Goal: Task Accomplishment & Management: Complete application form

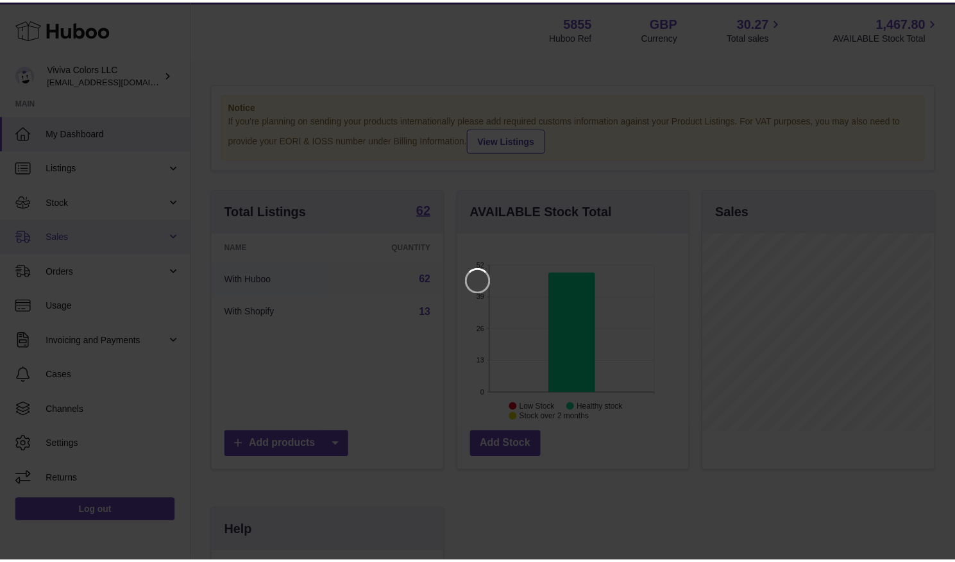
scroll to position [200, 234]
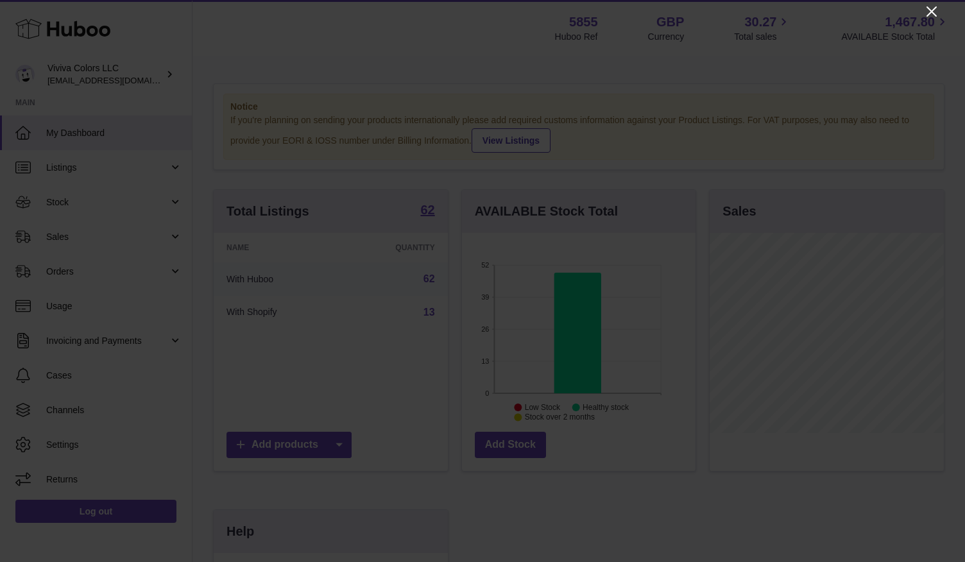
click at [933, 8] on icon "Close" at bounding box center [931, 11] width 15 height 15
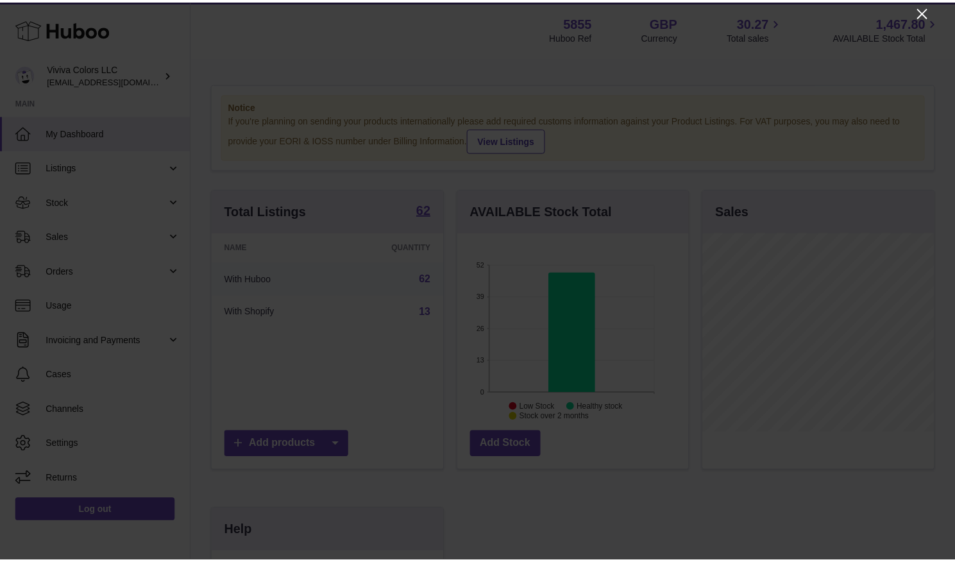
scroll to position [641418, 641387]
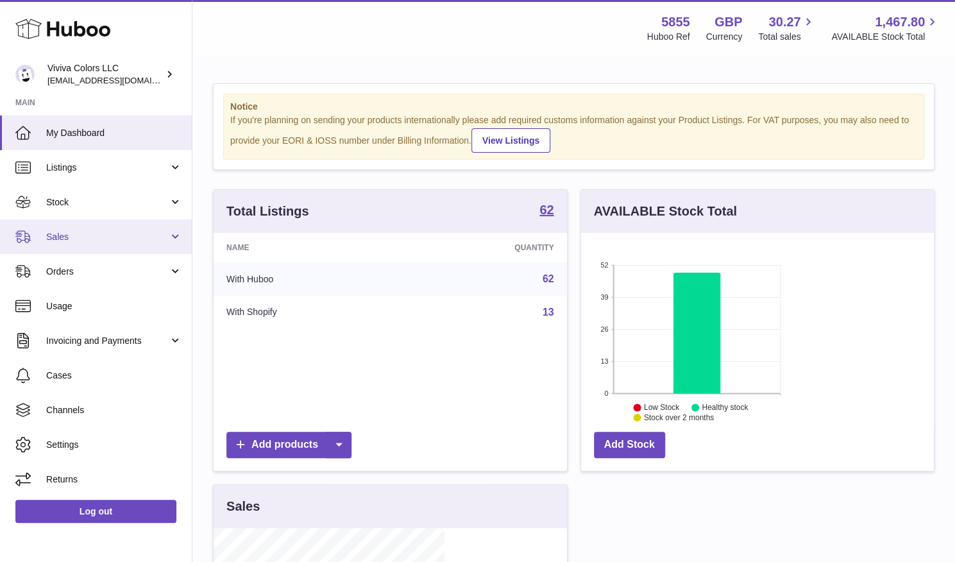
click at [67, 244] on link "Sales" at bounding box center [96, 236] width 192 height 35
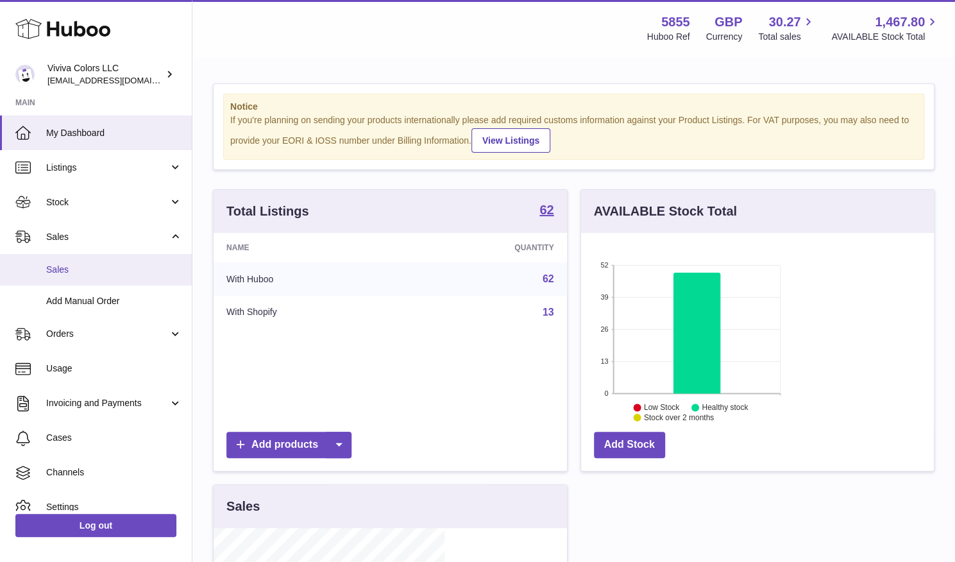
click at [76, 269] on span "Sales" at bounding box center [114, 270] width 136 height 12
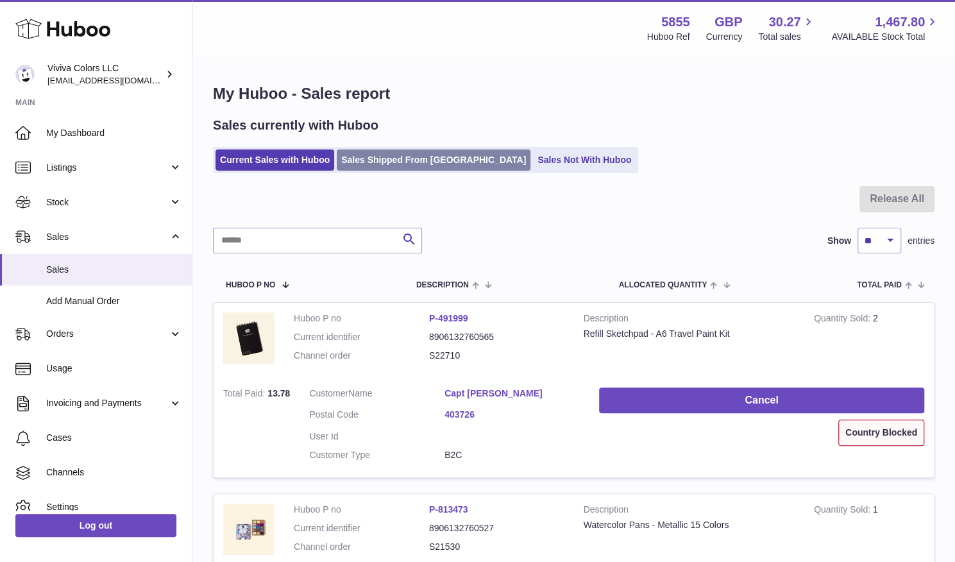
click at [406, 154] on link "Sales Shipped From [GEOGRAPHIC_DATA]" at bounding box center [434, 159] width 194 height 21
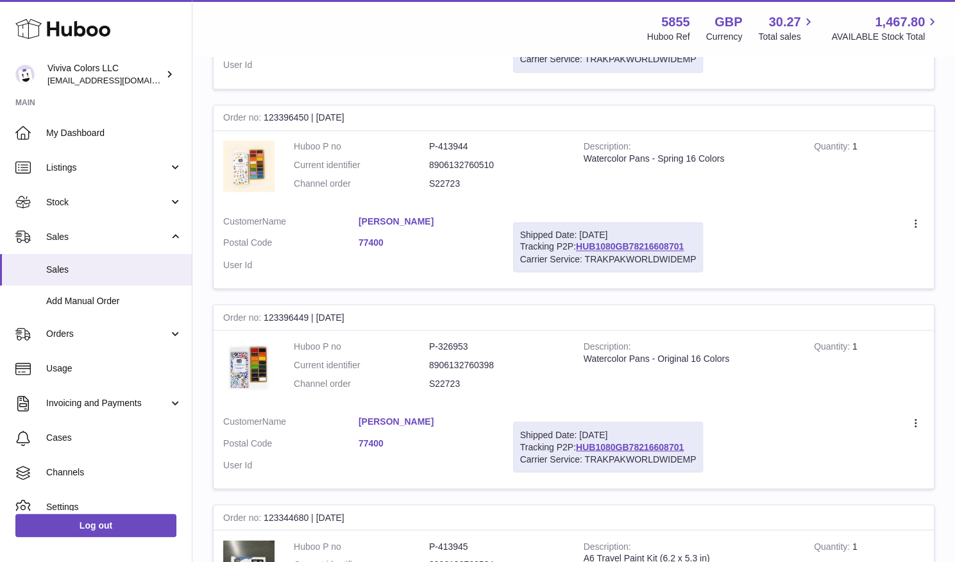
scroll to position [1331, 0]
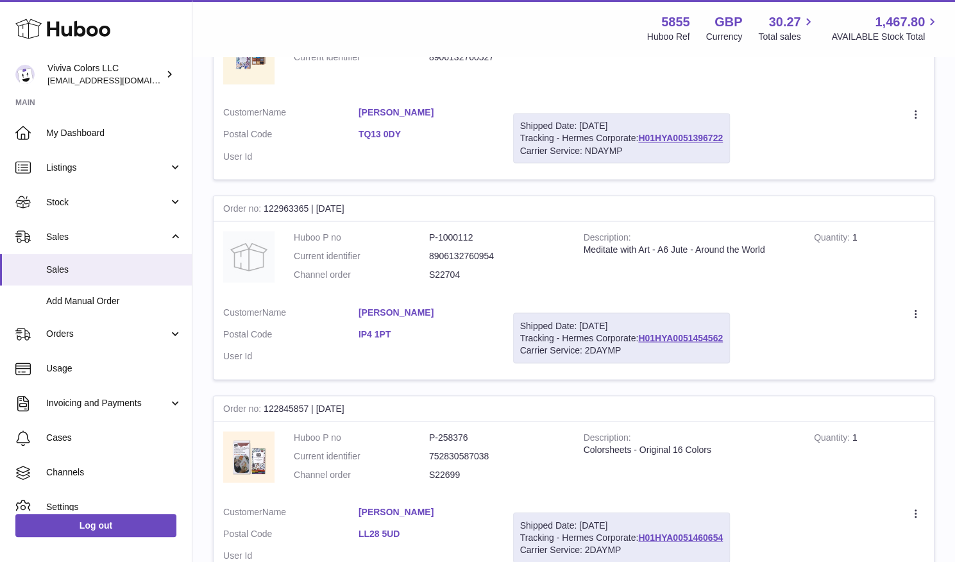
scroll to position [1326, 0]
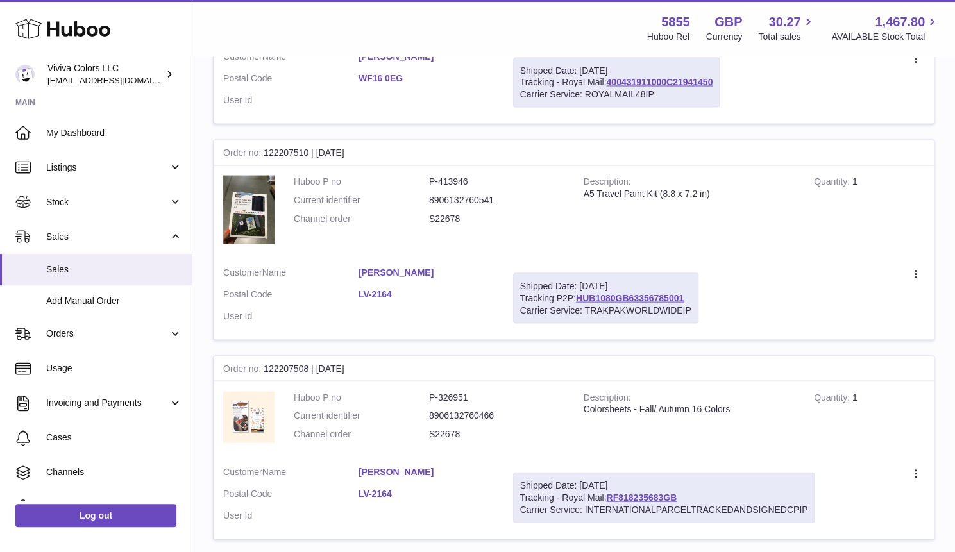
scroll to position [1409, 0]
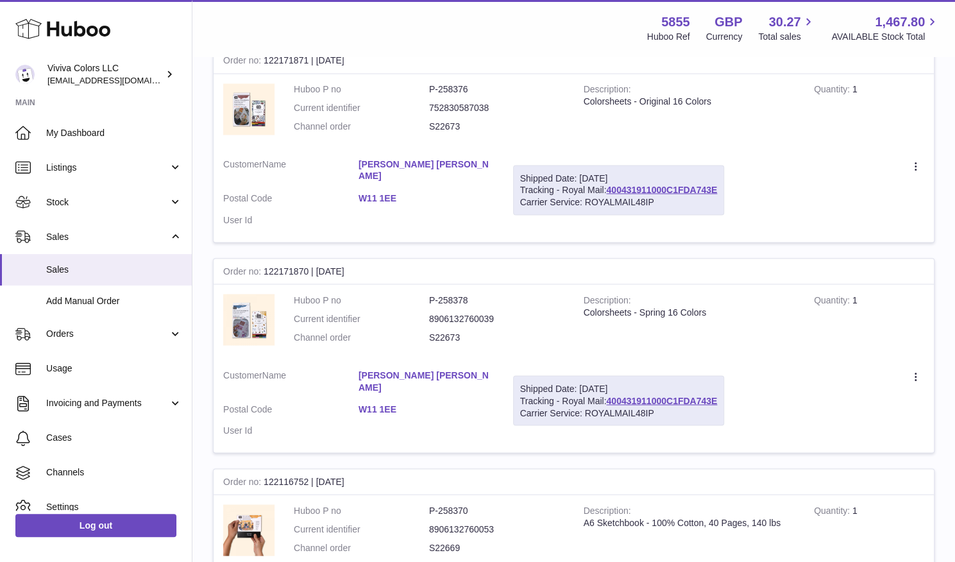
scroll to position [1312, 0]
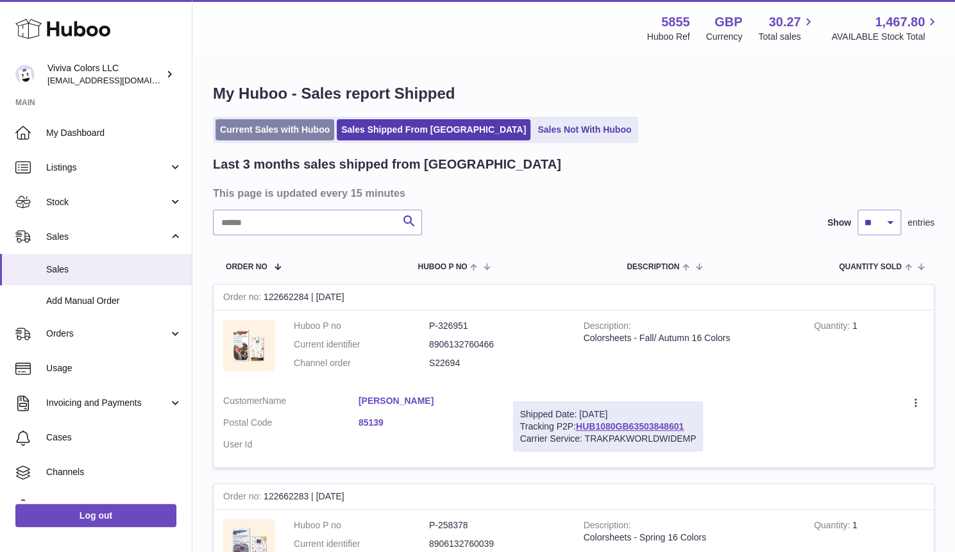
click at [304, 139] on link "Current Sales with Huboo" at bounding box center [275, 129] width 119 height 21
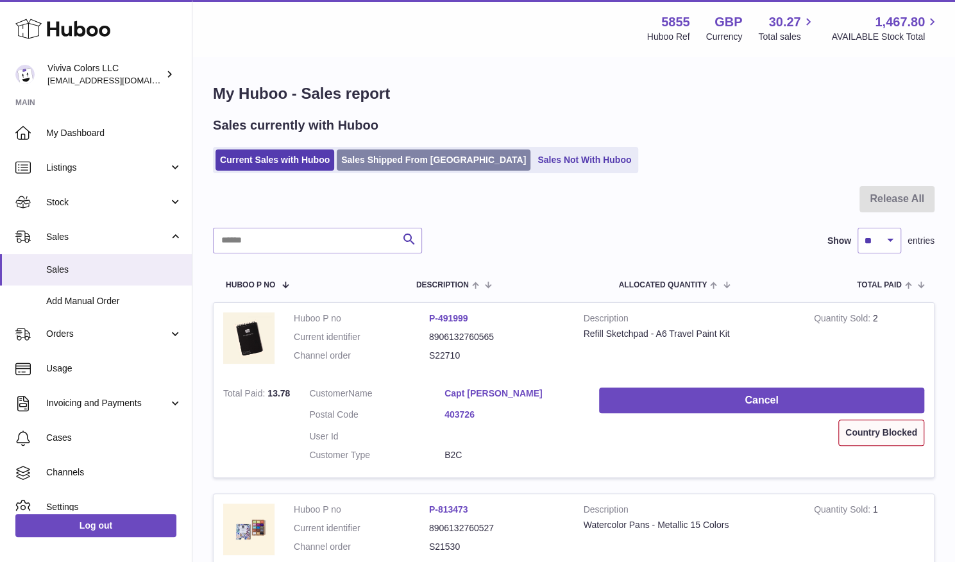
click at [394, 167] on link "Sales Shipped From [GEOGRAPHIC_DATA]" at bounding box center [434, 159] width 194 height 21
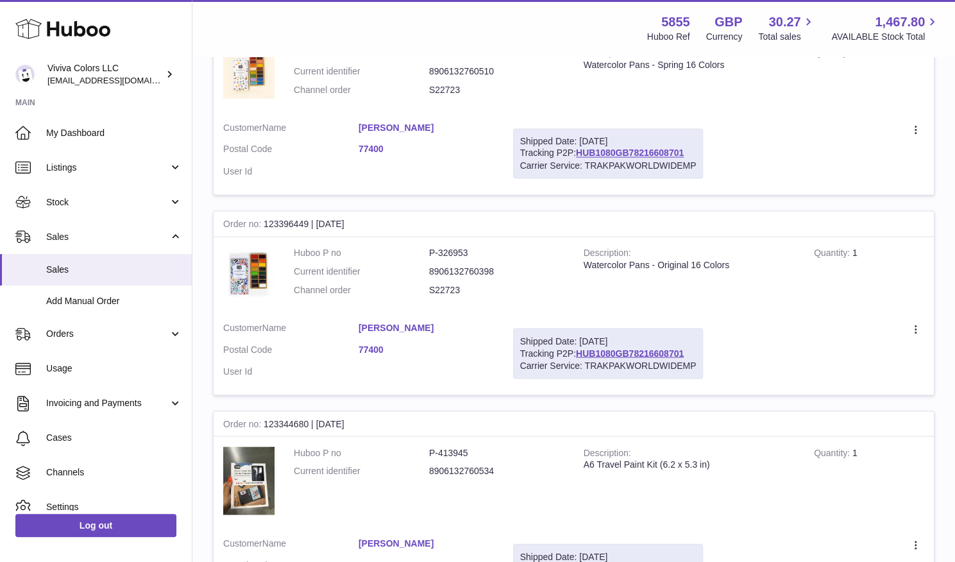
scroll to position [1331, 0]
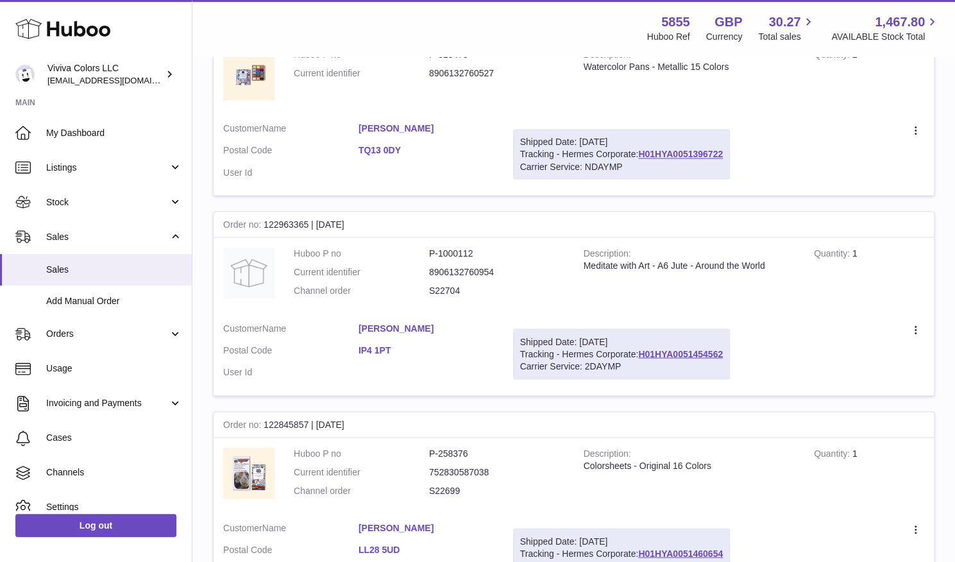
scroll to position [1326, 0]
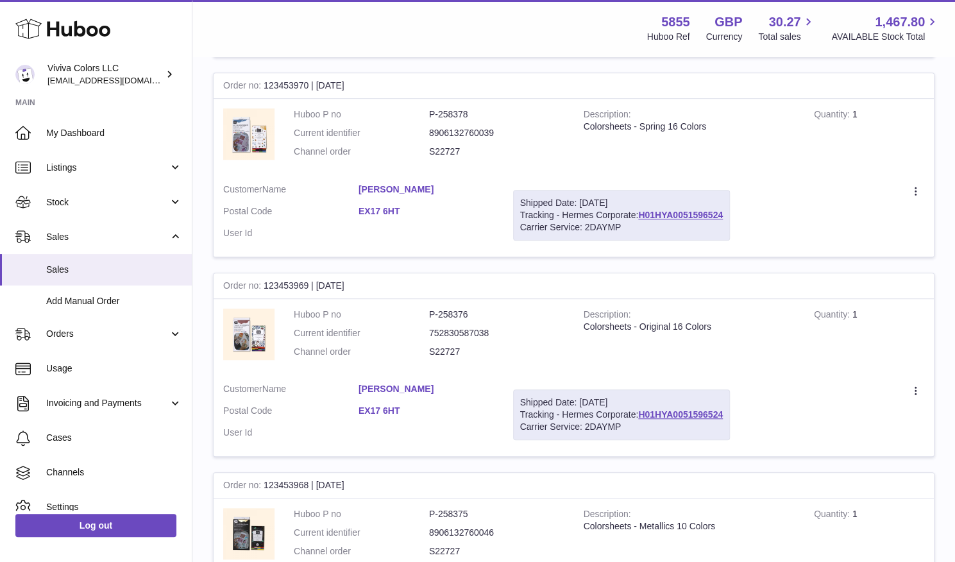
scroll to position [568, 0]
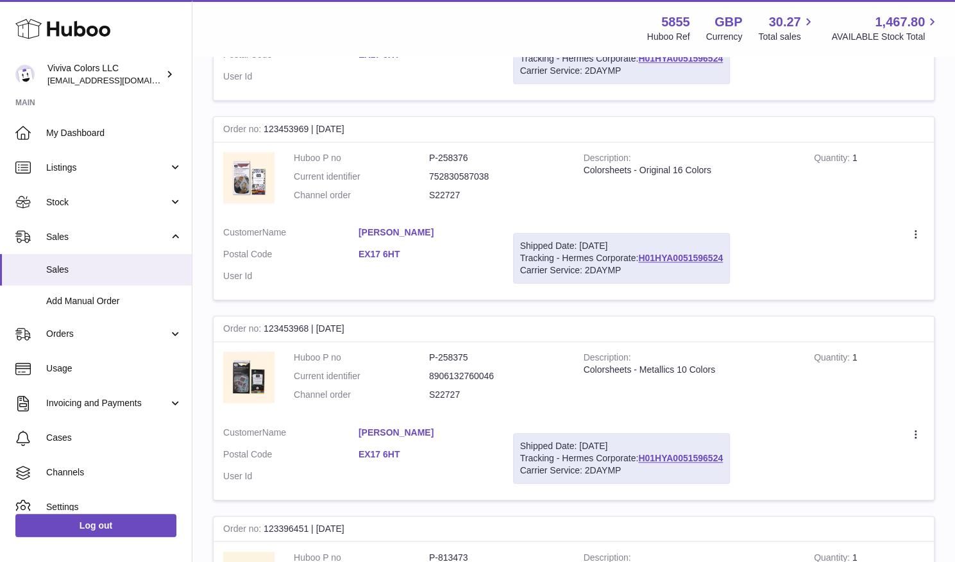
click at [494, 427] on link "[PERSON_NAME]" at bounding box center [426, 433] width 135 height 12
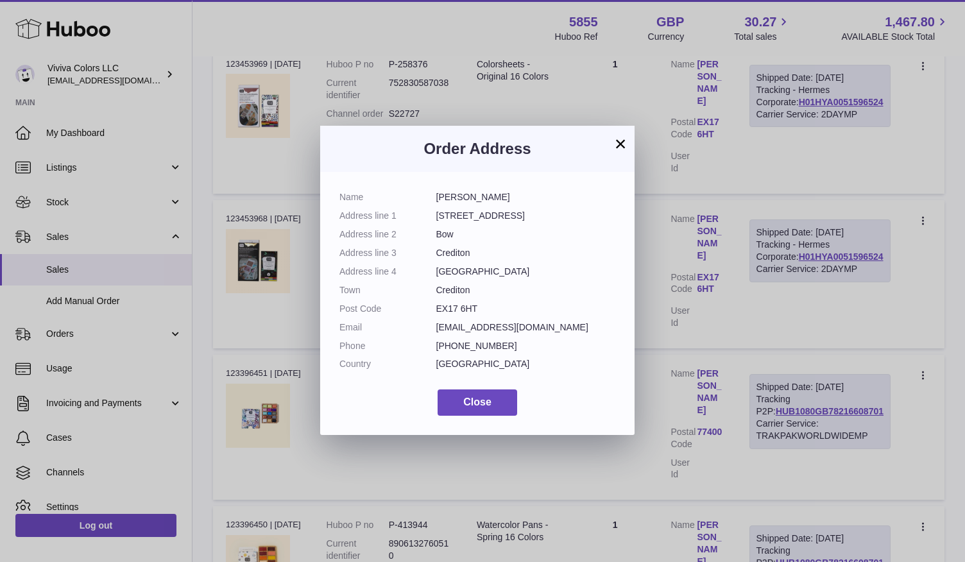
click at [617, 145] on button "×" at bounding box center [620, 143] width 15 height 15
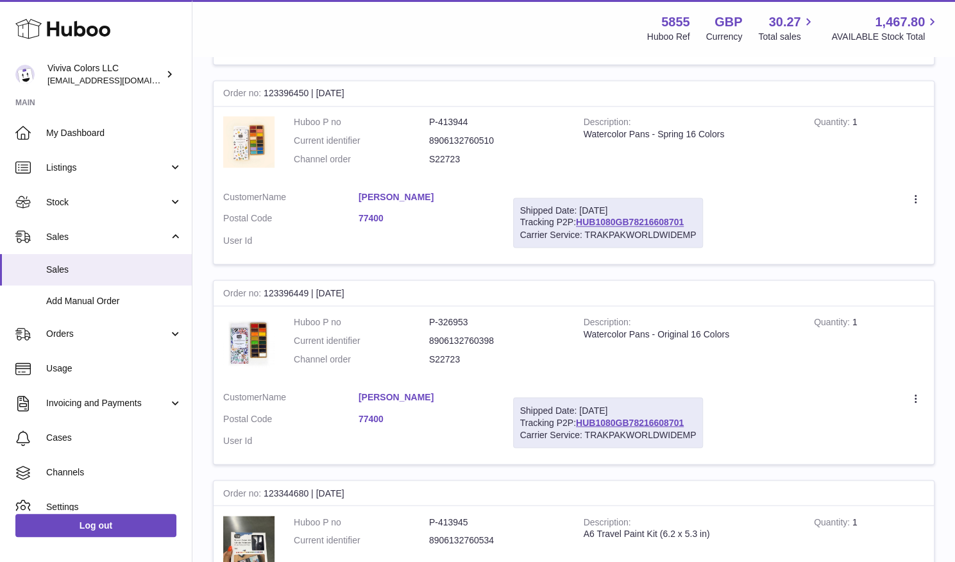
scroll to position [1331, 0]
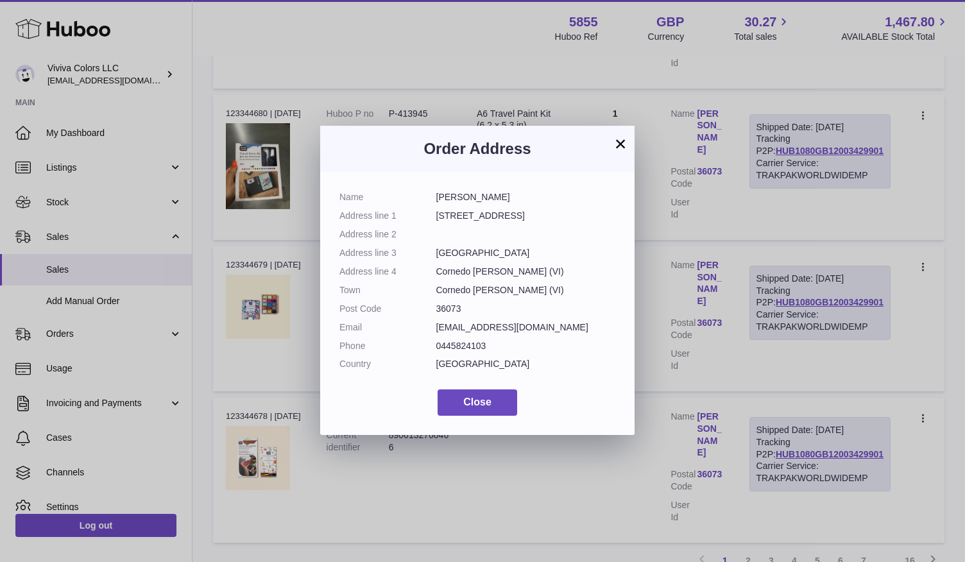
click at [624, 139] on button "×" at bounding box center [620, 143] width 15 height 15
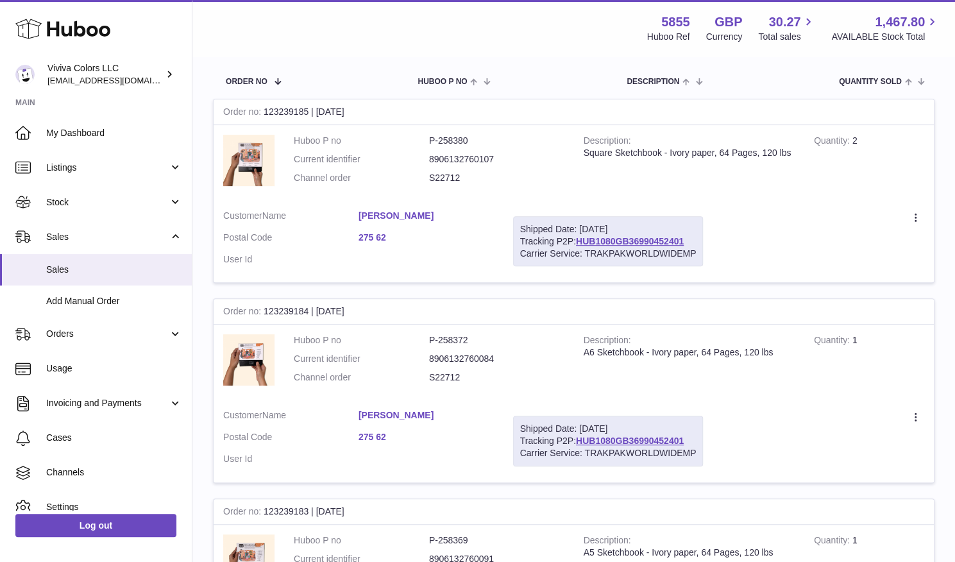
scroll to position [185, 0]
click at [494, 210] on link "Marie Nilsson" at bounding box center [426, 216] width 135 height 12
click at [680, 141] on div at bounding box center [477, 281] width 955 height 562
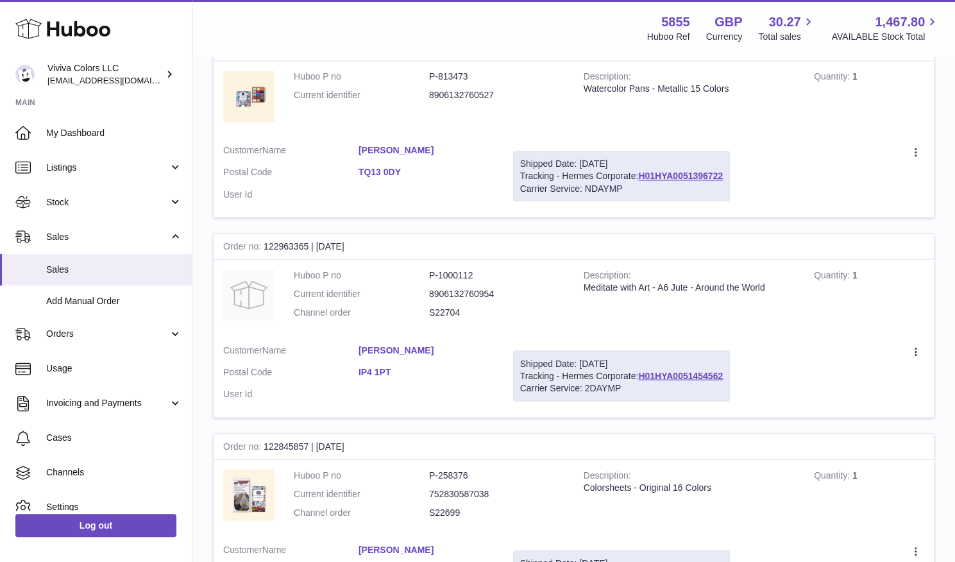
scroll to position [1326, 0]
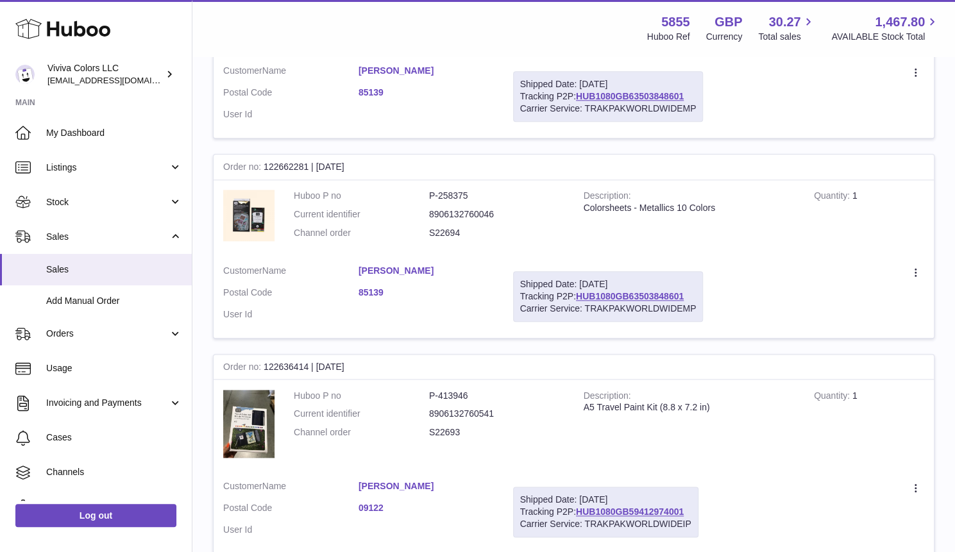
scroll to position [737, 0]
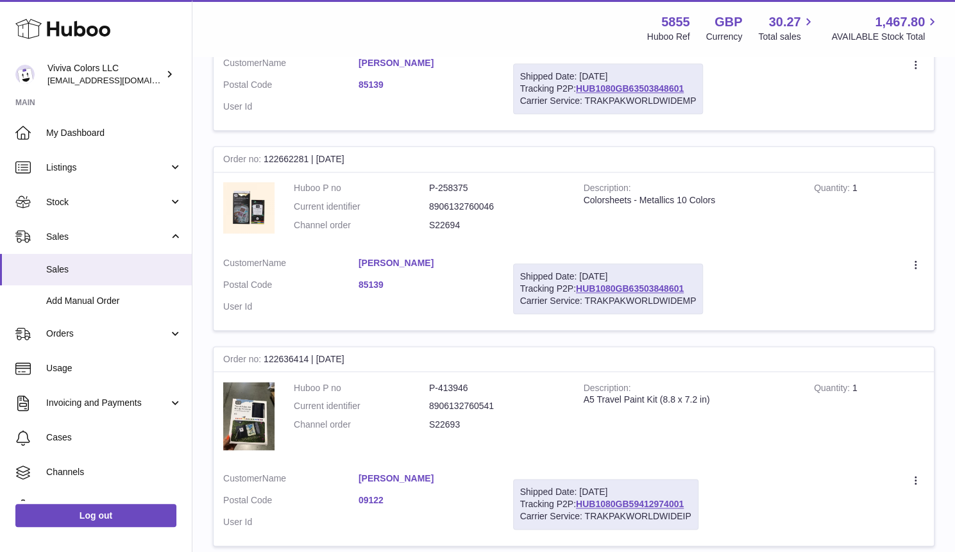
click at [494, 473] on link "[PERSON_NAME]" at bounding box center [426, 479] width 135 height 12
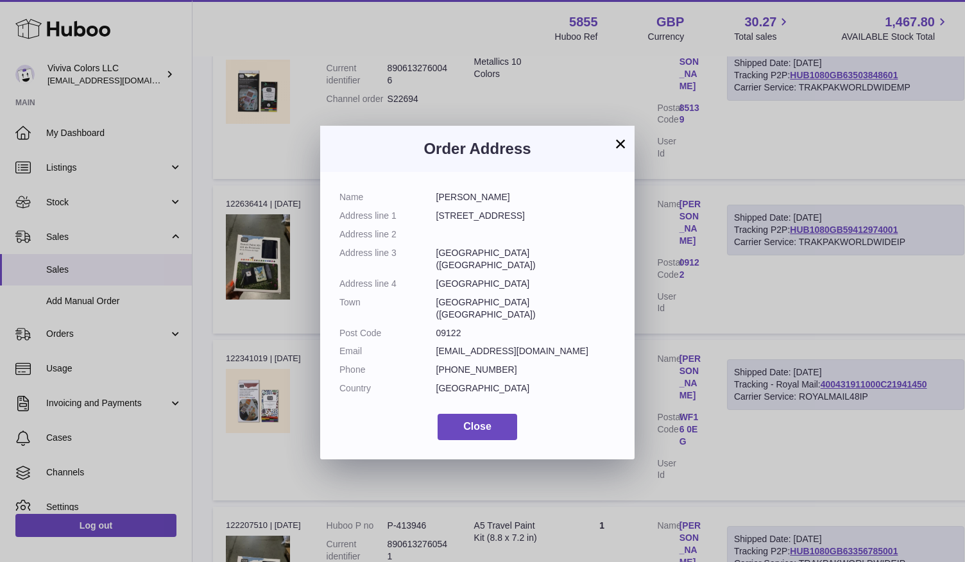
click at [620, 140] on button "×" at bounding box center [620, 143] width 15 height 15
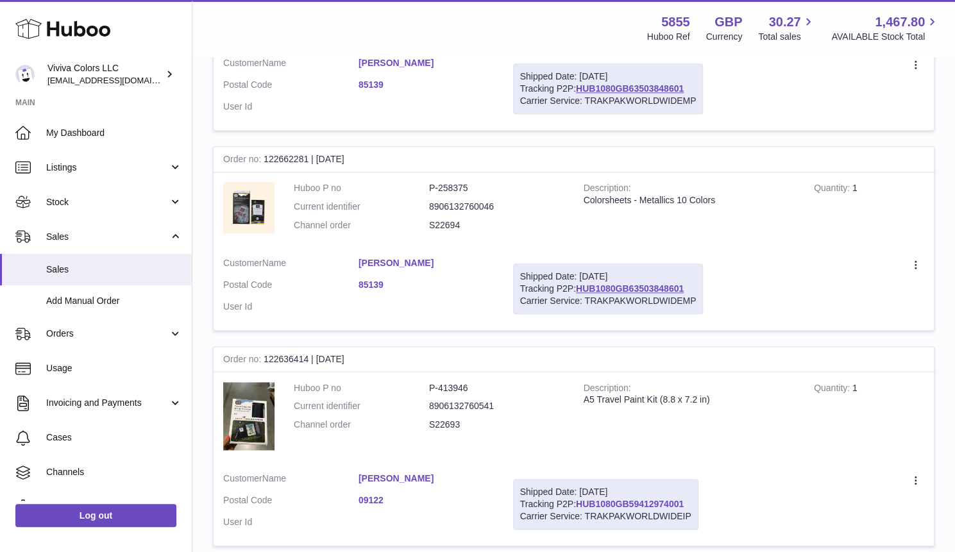
click at [684, 499] on link "HUB1080GB59412974001" at bounding box center [630, 504] width 108 height 10
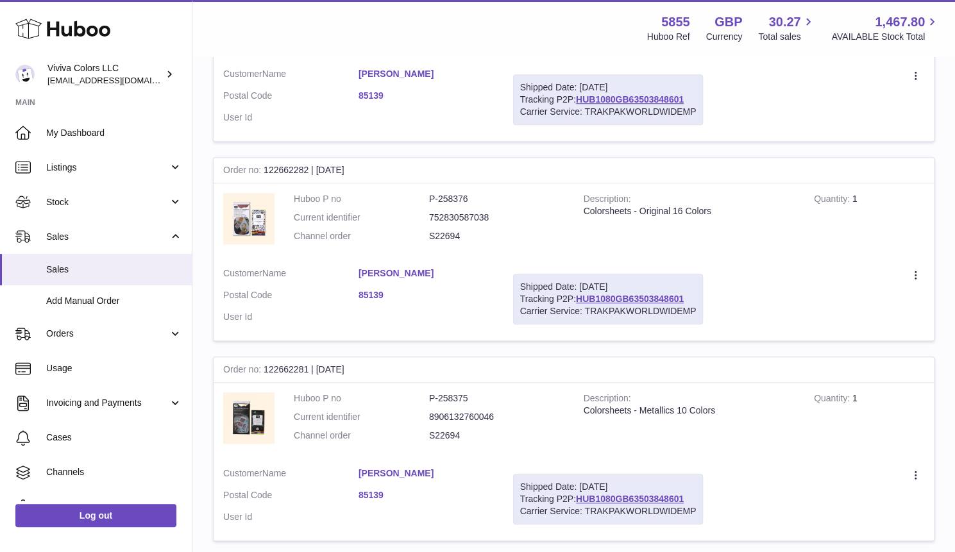
scroll to position [0, 0]
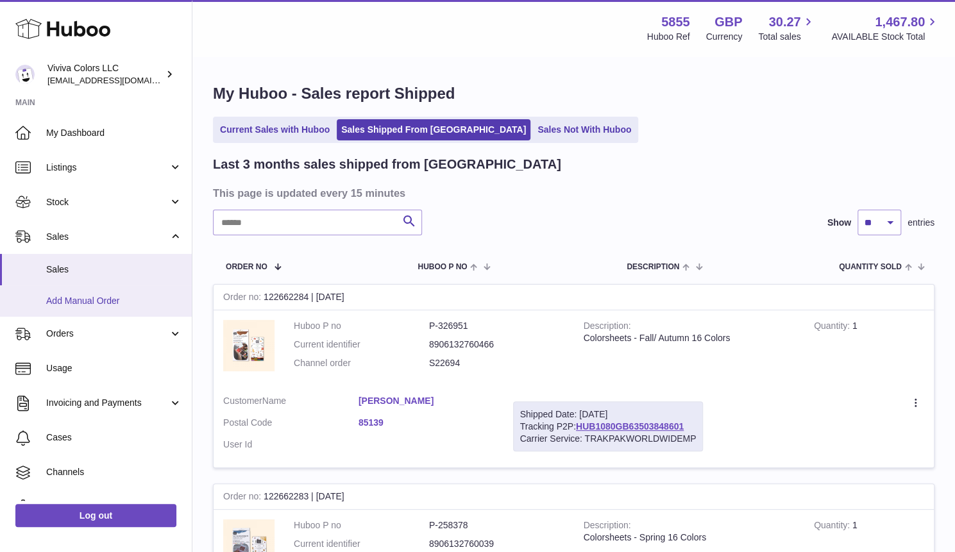
click at [94, 289] on link "Add Manual Order" at bounding box center [96, 301] width 192 height 31
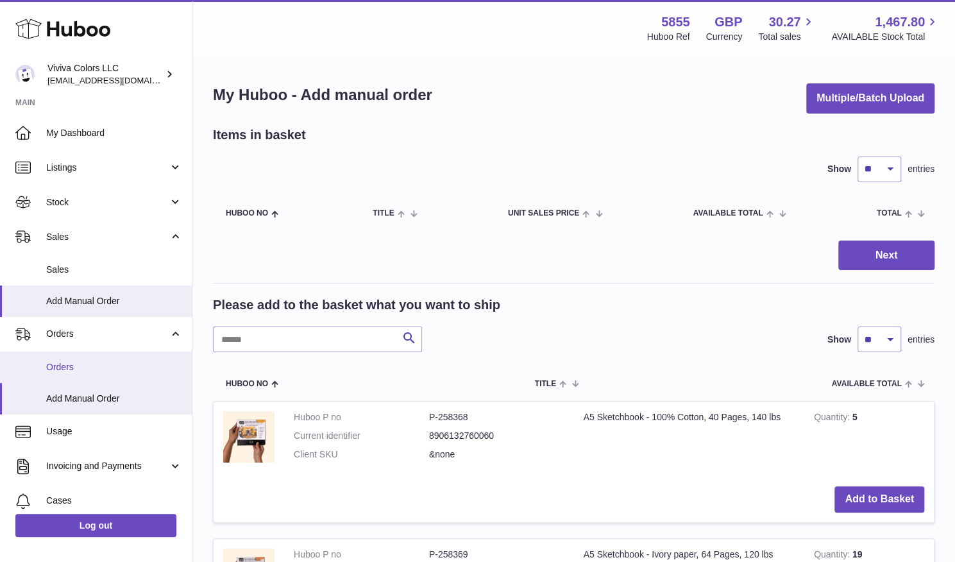
click at [86, 363] on span "Orders" at bounding box center [114, 367] width 136 height 12
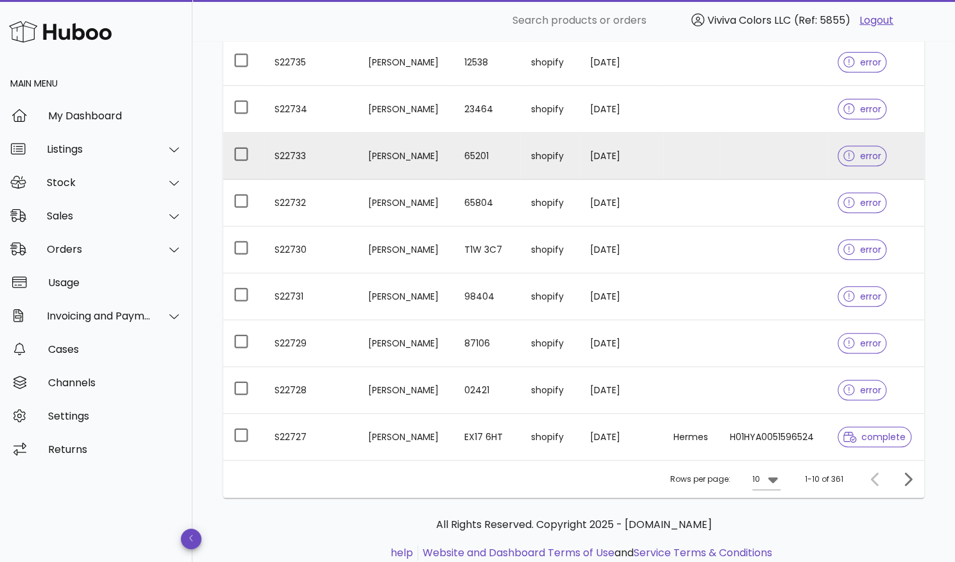
scroll to position [280, 0]
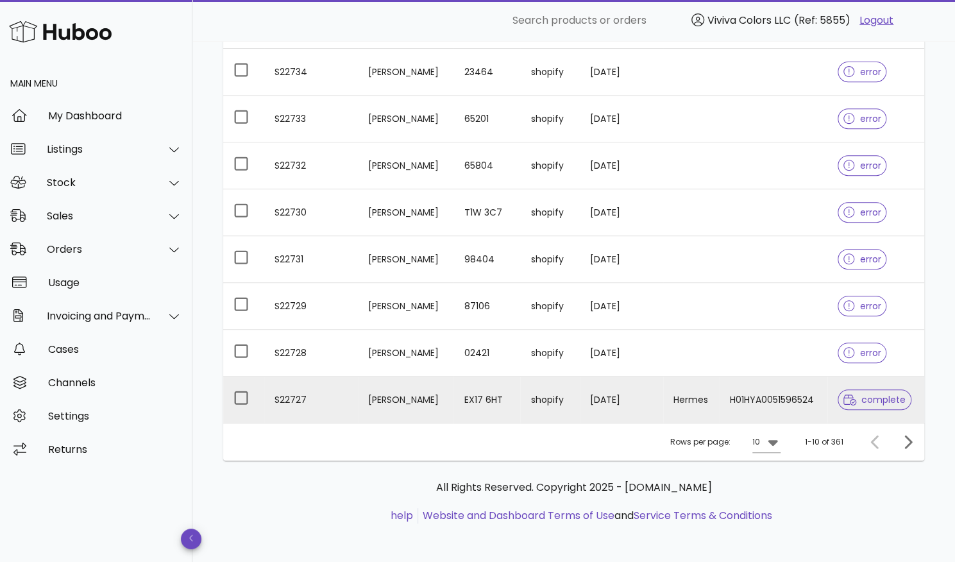
click at [387, 395] on td "[PERSON_NAME]" at bounding box center [406, 400] width 96 height 46
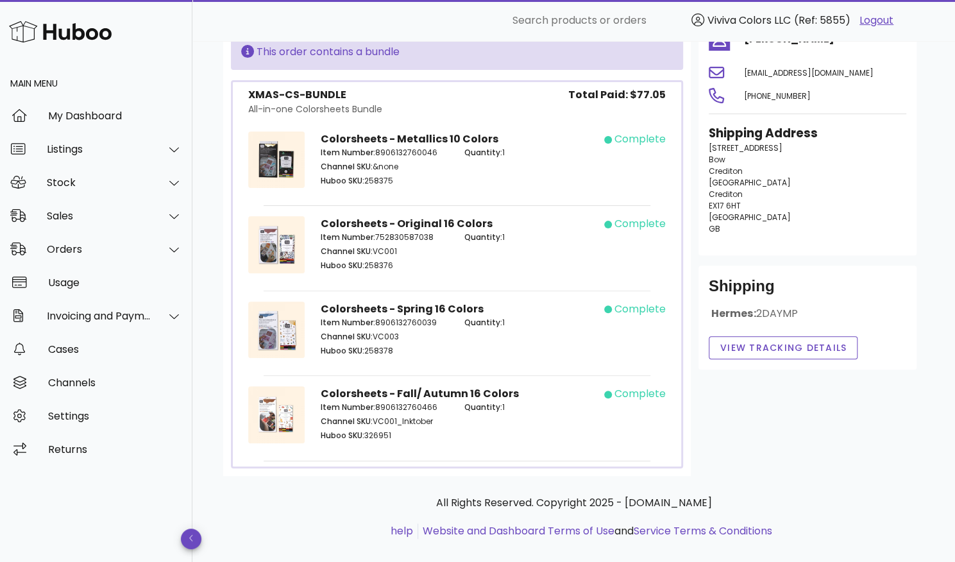
scroll to position [133, 0]
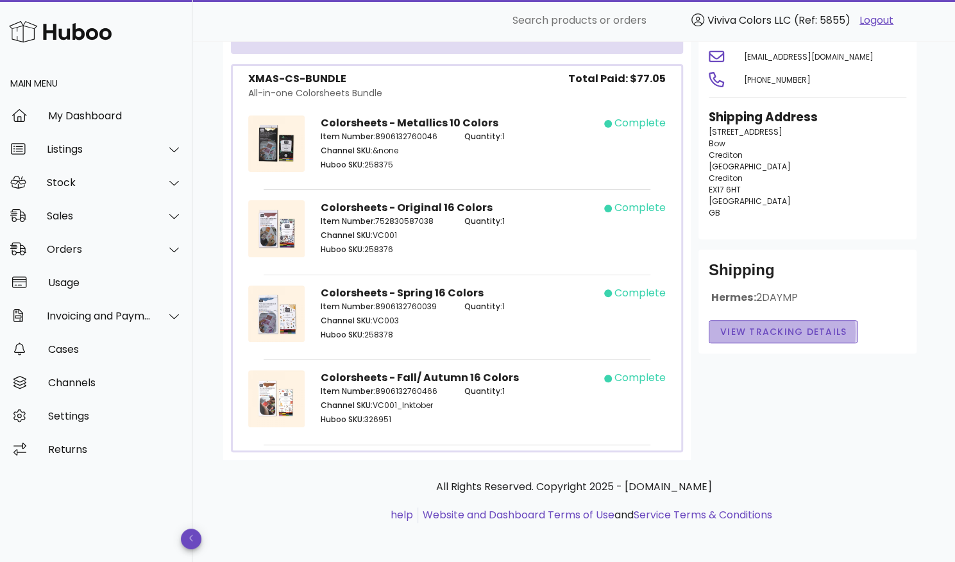
click at [757, 329] on span "View Tracking details" at bounding box center [784, 331] width 128 height 13
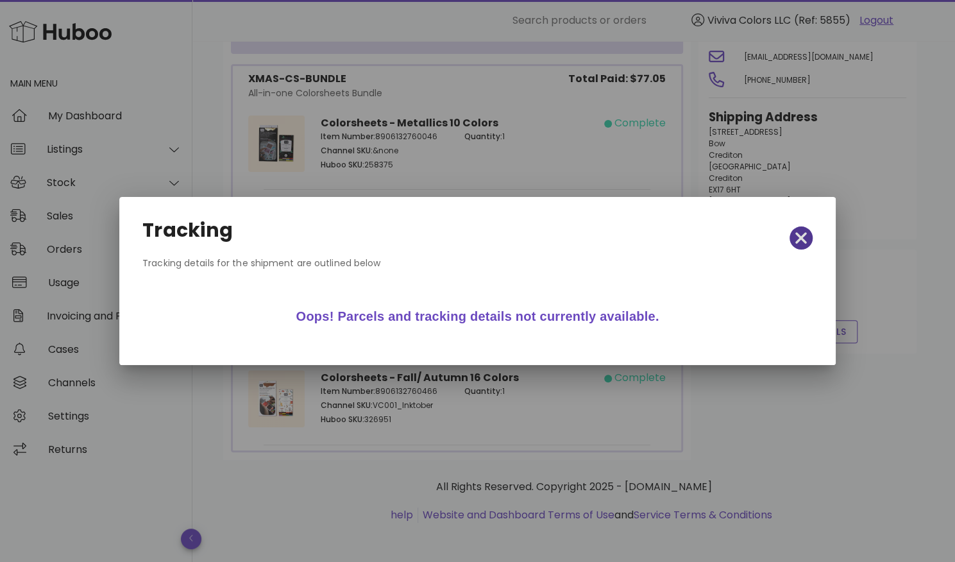
click at [800, 234] on icon "button" at bounding box center [802, 238] width 12 height 18
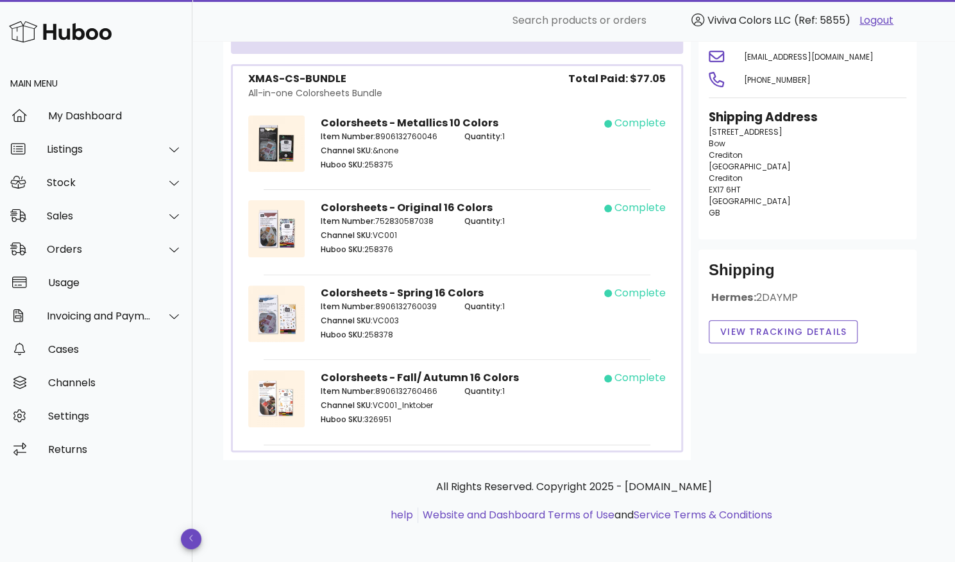
click at [414, 115] on strong "Colorsheets - Metallics 10 Colors" at bounding box center [409, 122] width 178 height 15
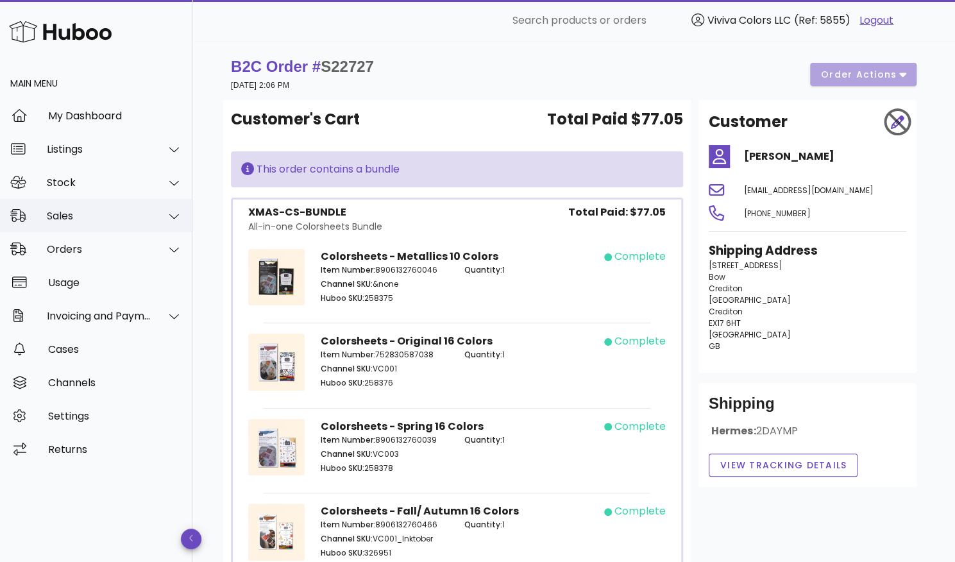
click at [118, 212] on div "Sales" at bounding box center [99, 216] width 105 height 12
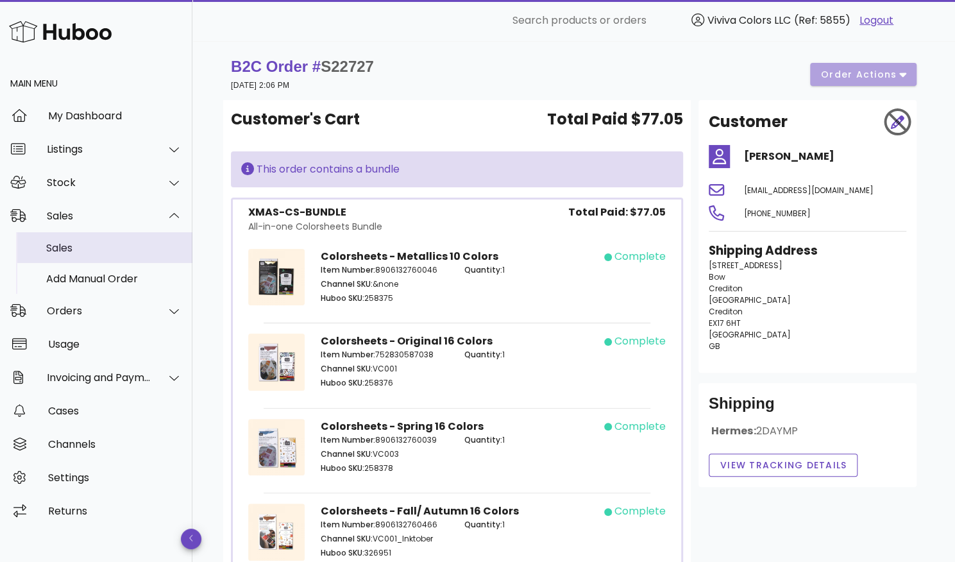
click at [105, 249] on div "Sales" at bounding box center [114, 248] width 136 height 12
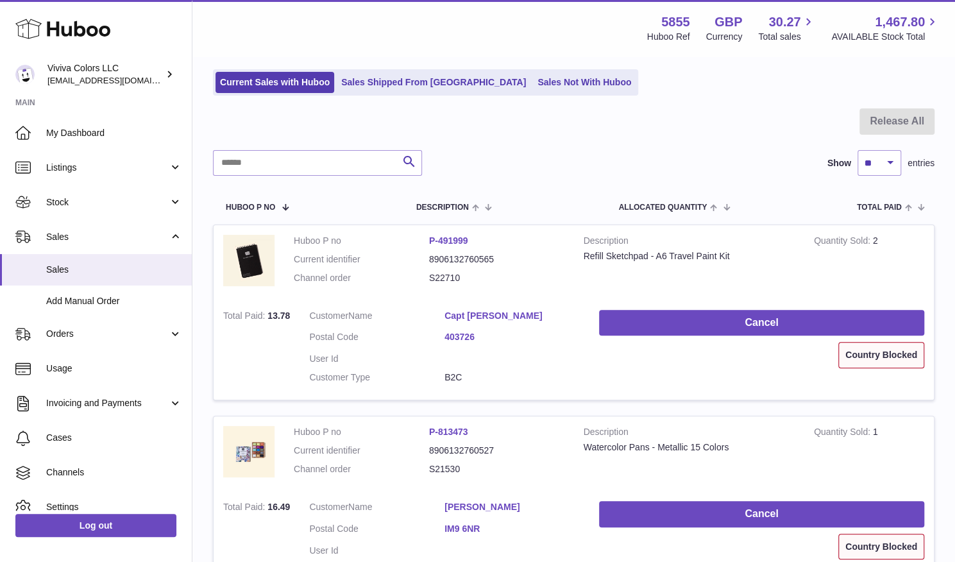
scroll to position [77, 0]
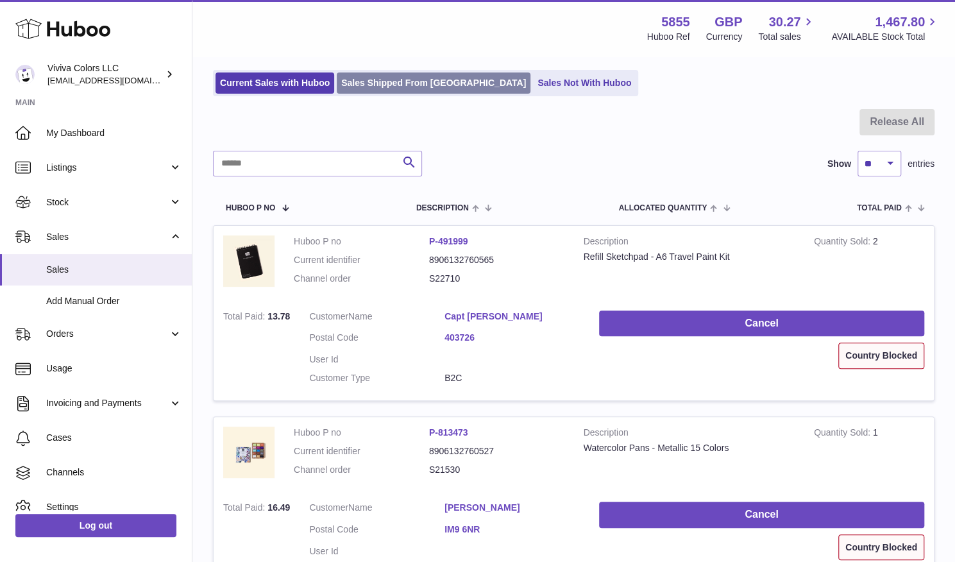
click at [416, 87] on link "Sales Shipped From [GEOGRAPHIC_DATA]" at bounding box center [434, 83] width 194 height 21
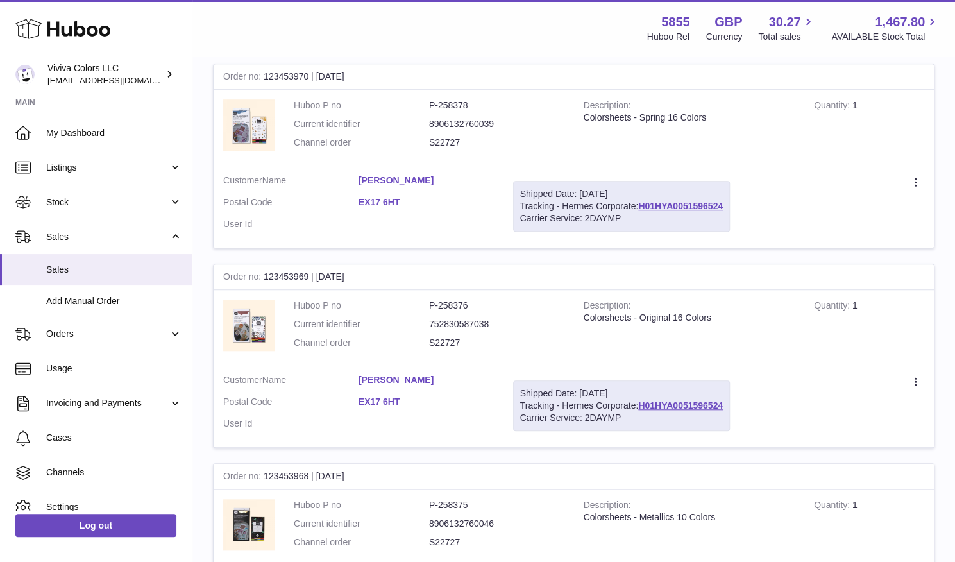
scroll to position [422, 0]
click at [494, 373] on link "[PERSON_NAME]" at bounding box center [426, 379] width 135 height 12
click at [651, 224] on div at bounding box center [477, 281] width 955 height 562
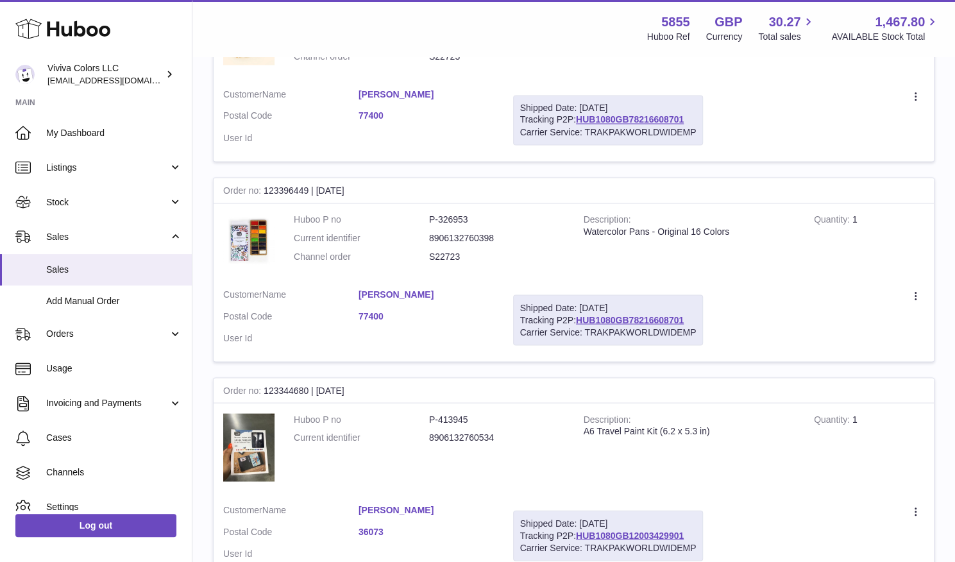
scroll to position [1331, 0]
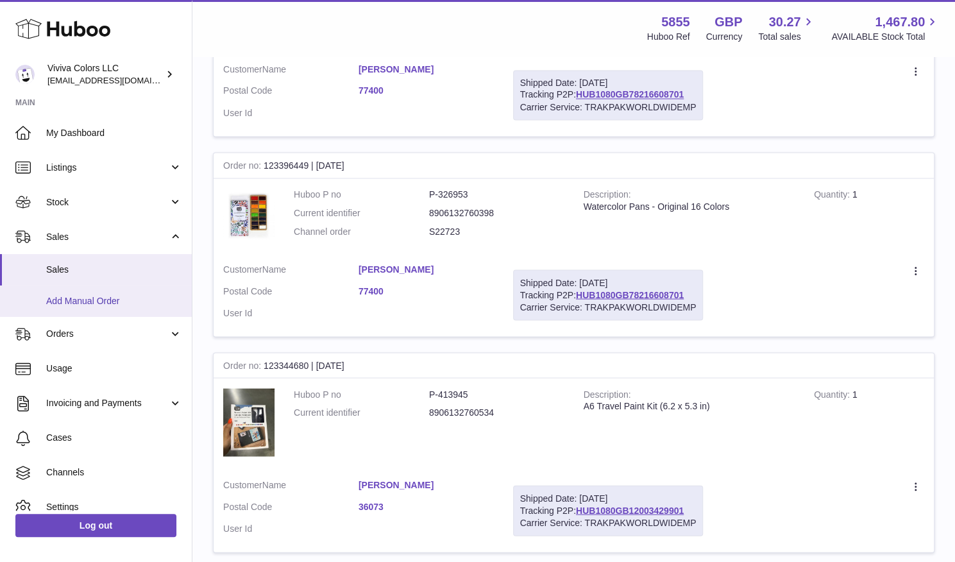
click at [94, 301] on span "Add Manual Order" at bounding box center [114, 301] width 136 height 12
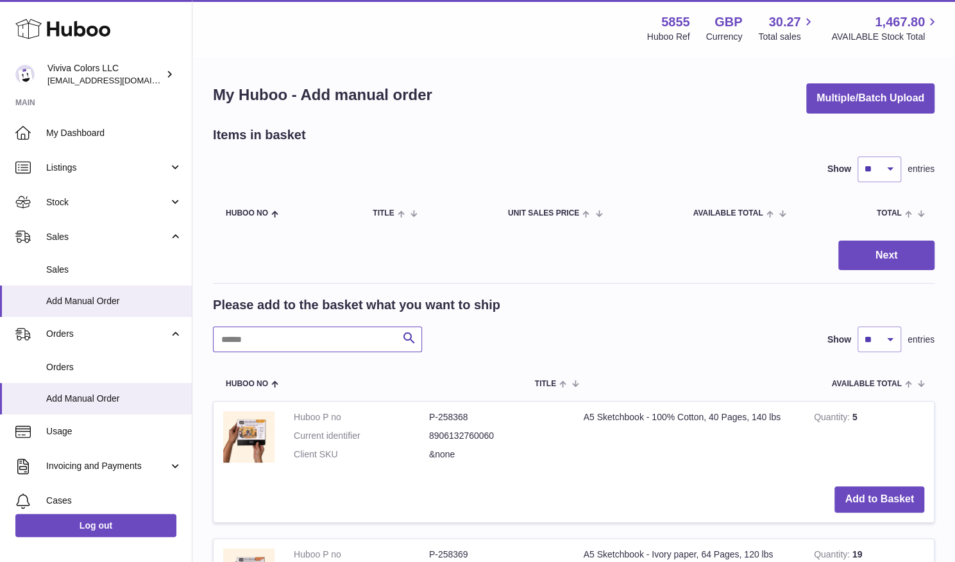
click at [332, 352] on input "text" at bounding box center [317, 340] width 209 height 26
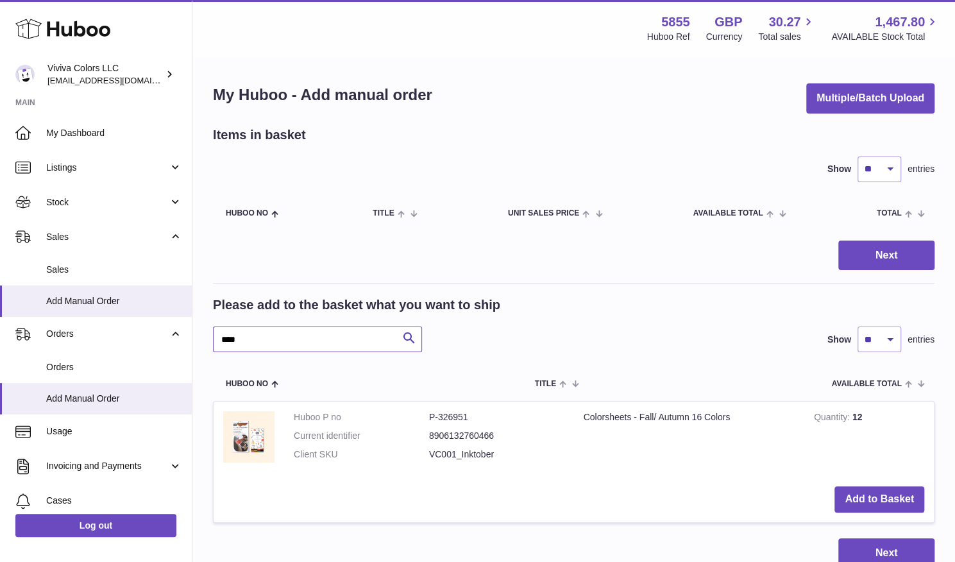
scroll to position [101, 0]
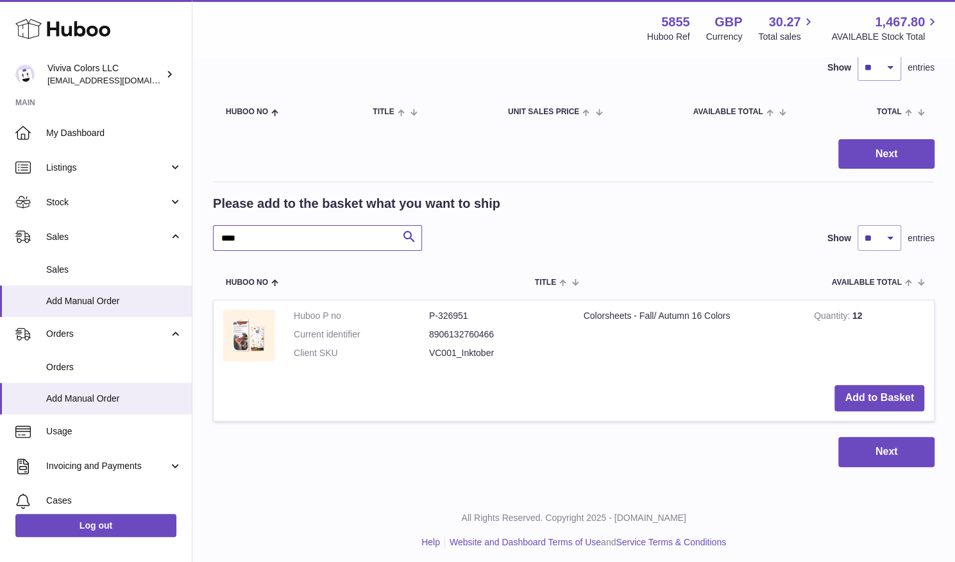
type input "****"
click at [857, 385] on button "Add to Basket" at bounding box center [880, 398] width 90 height 26
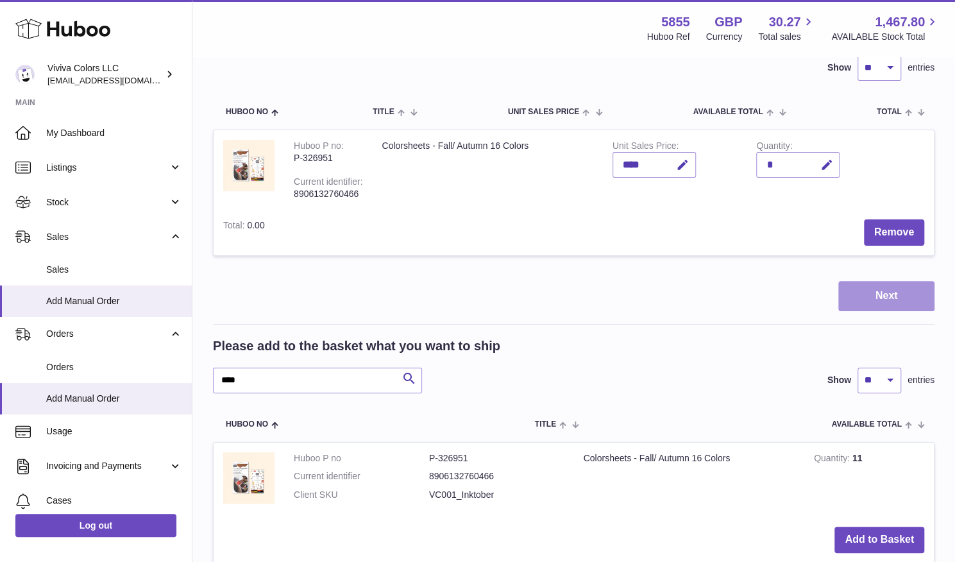
click at [868, 281] on button "Next" at bounding box center [887, 296] width 96 height 30
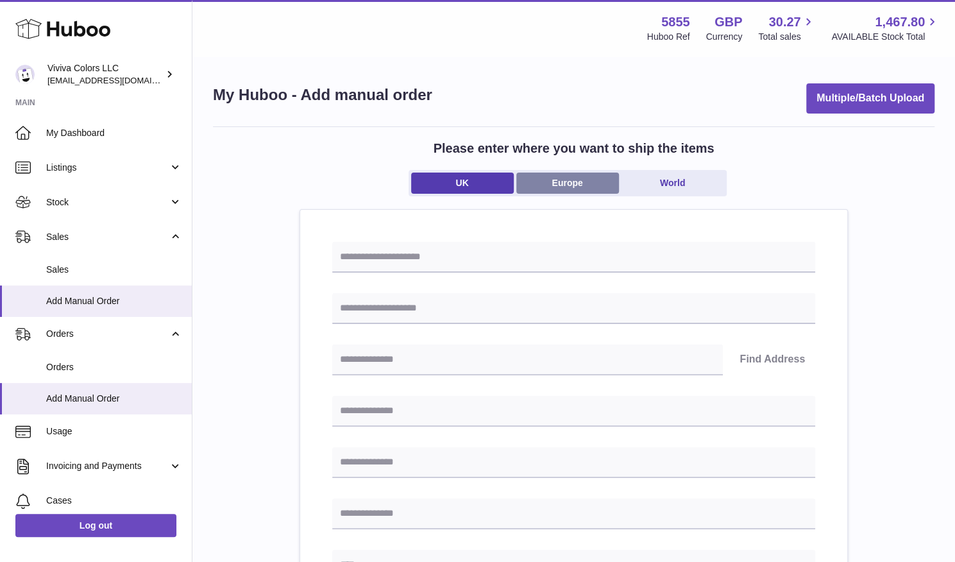
click at [559, 182] on link "Europe" at bounding box center [568, 183] width 103 height 21
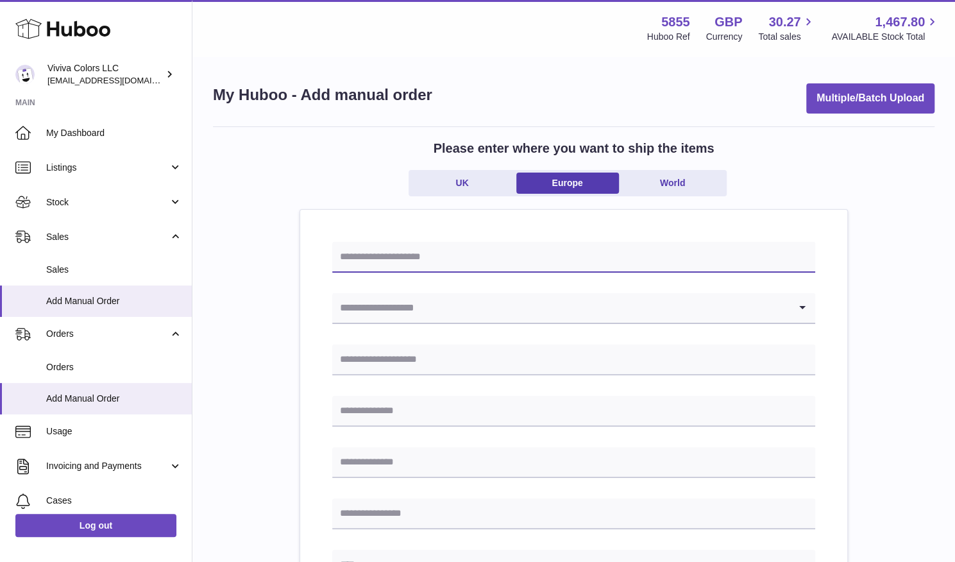
click at [462, 250] on input "text" at bounding box center [573, 257] width 483 height 31
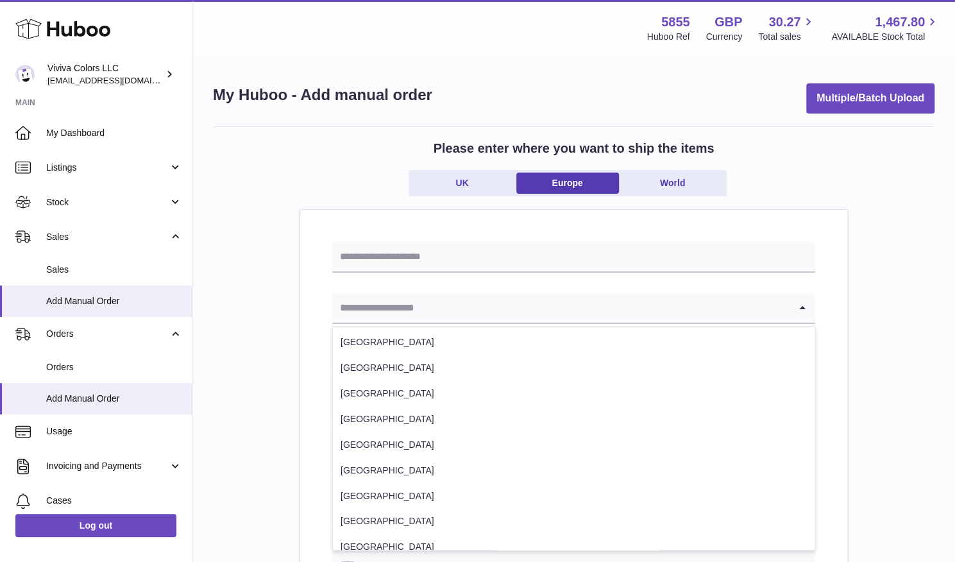
click at [422, 311] on input "Search for option" at bounding box center [560, 308] width 457 height 30
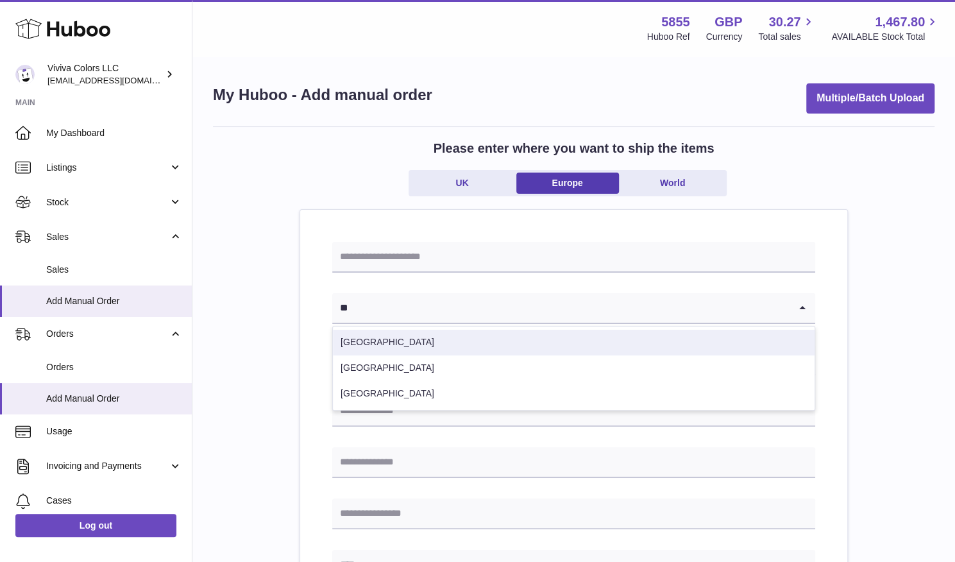
click at [381, 341] on li "[GEOGRAPHIC_DATA]" at bounding box center [574, 343] width 482 height 26
type input "**"
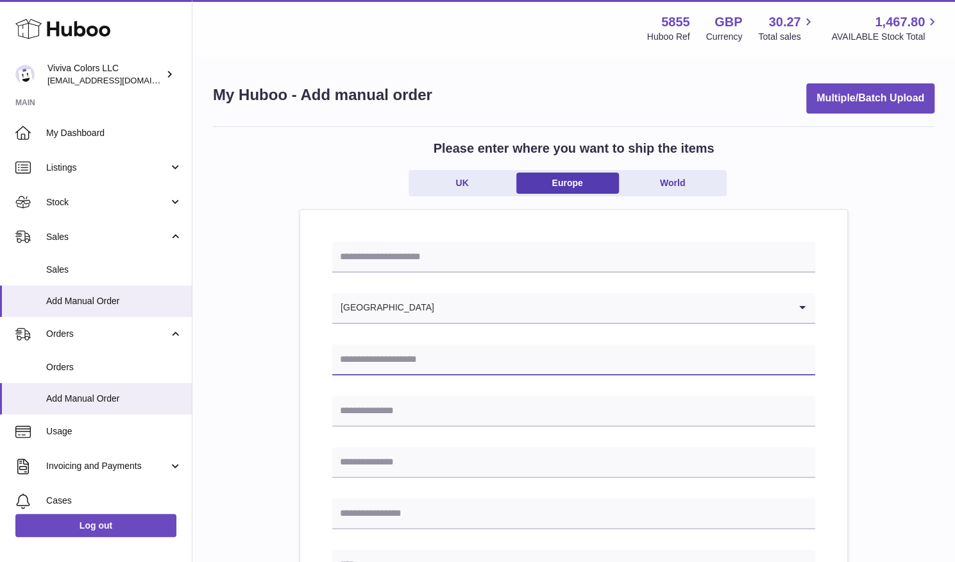
click at [389, 360] on input "text" at bounding box center [573, 360] width 483 height 31
paste input "**********"
type input "**********"
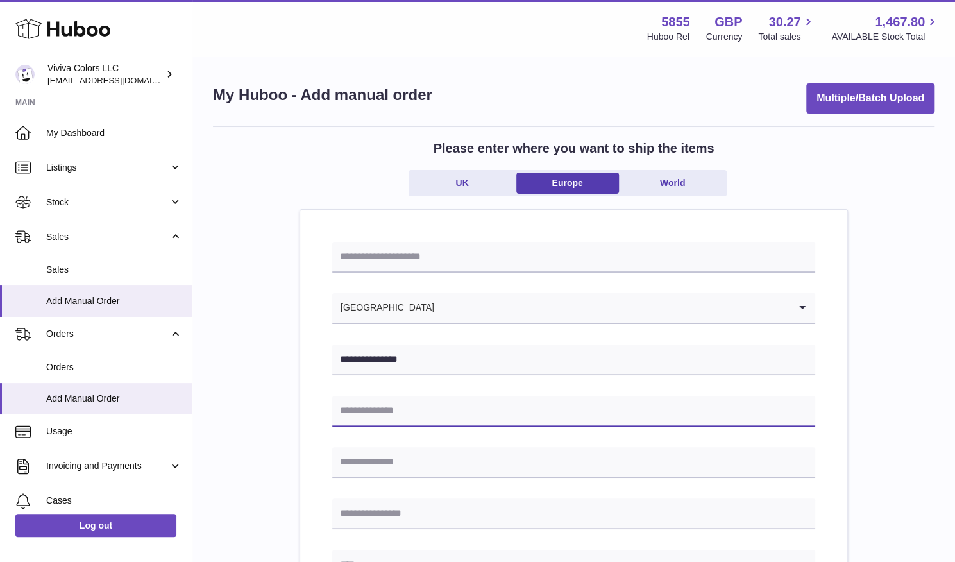
click at [359, 416] on input "text" at bounding box center [573, 411] width 483 height 31
paste input "**********"
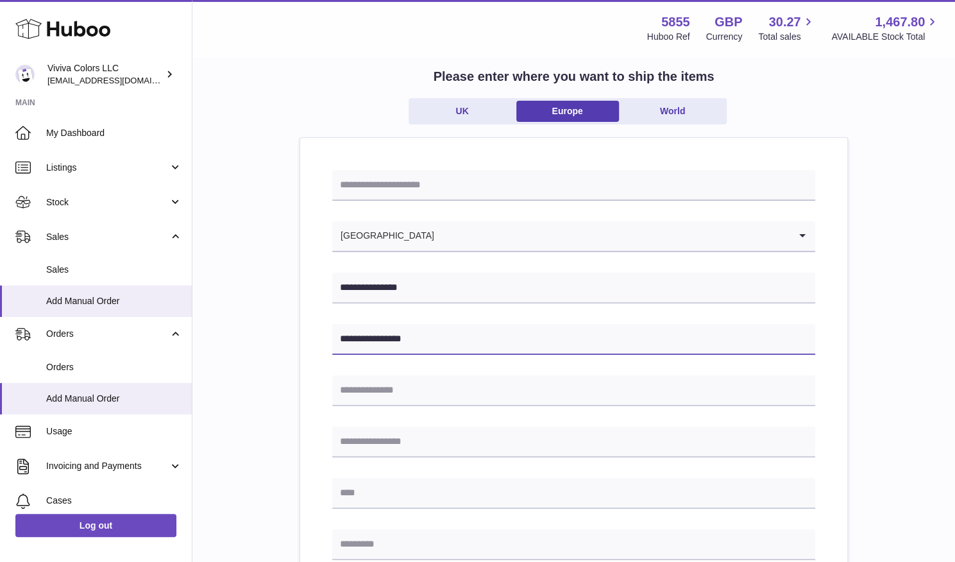
type input "**********"
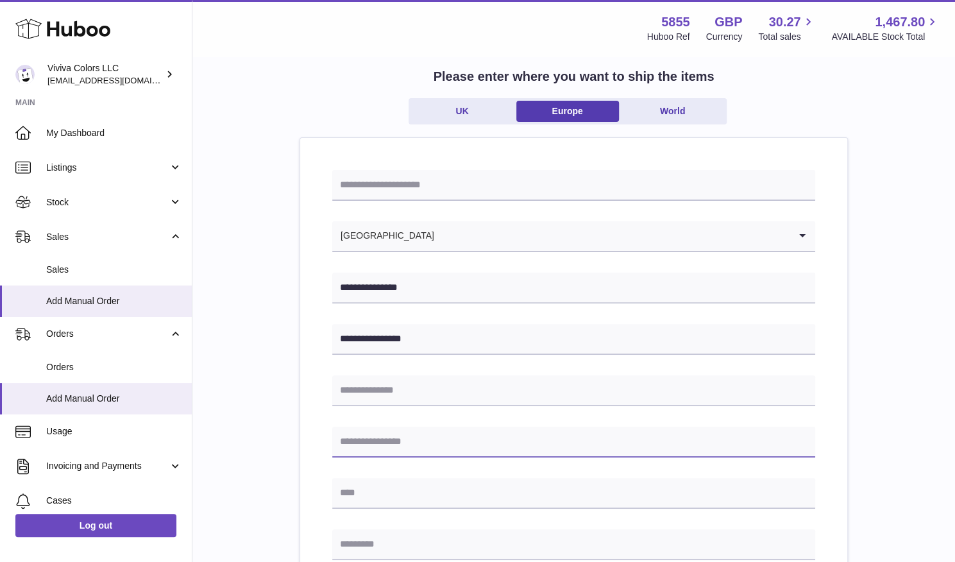
click at [447, 427] on input "text" at bounding box center [573, 442] width 483 height 31
paste input "**********"
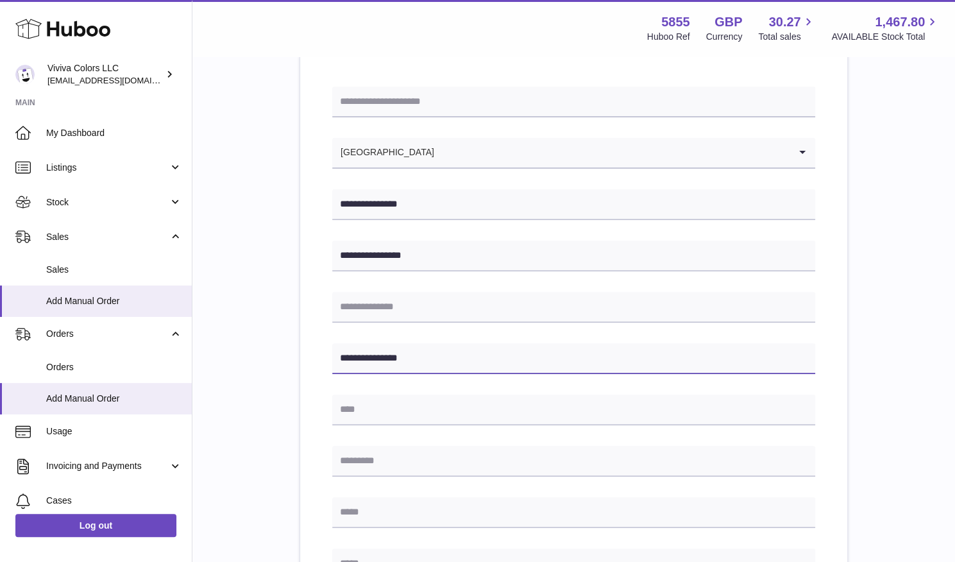
scroll to position [157, 0]
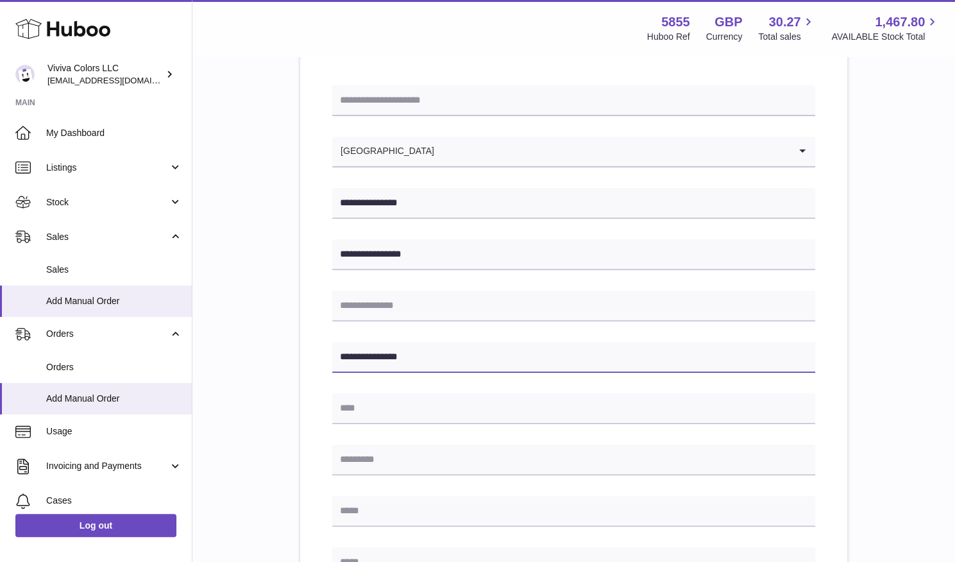
type input "**********"
click at [394, 409] on input "text" at bounding box center [573, 408] width 483 height 31
paste input "**********"
type input "**********"
drag, startPoint x: 411, startPoint y: 349, endPoint x: 379, endPoint y: 358, distance: 33.9
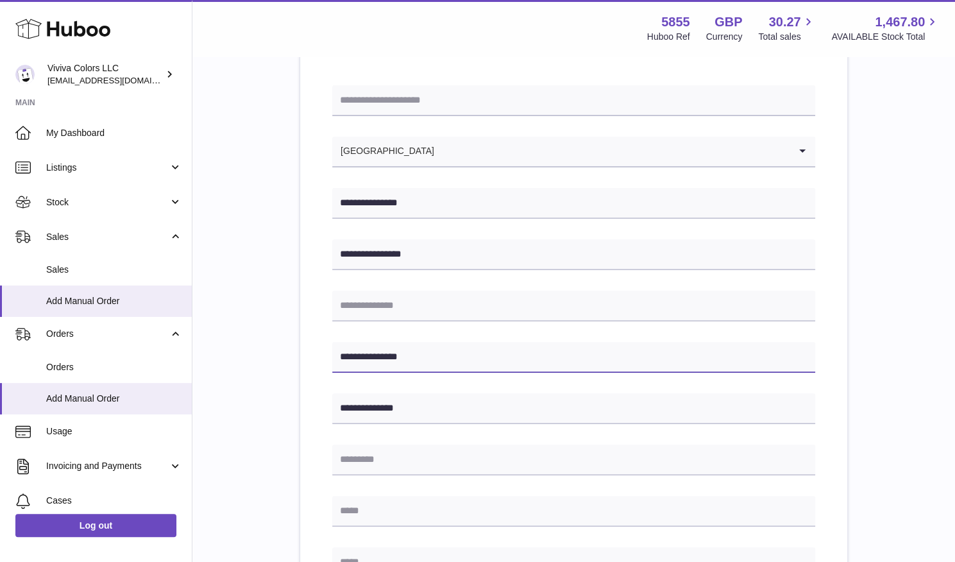
click at [379, 358] on input "**********" at bounding box center [573, 357] width 483 height 31
type input "********"
click at [391, 454] on input "text" at bounding box center [573, 460] width 483 height 31
paste input "*****"
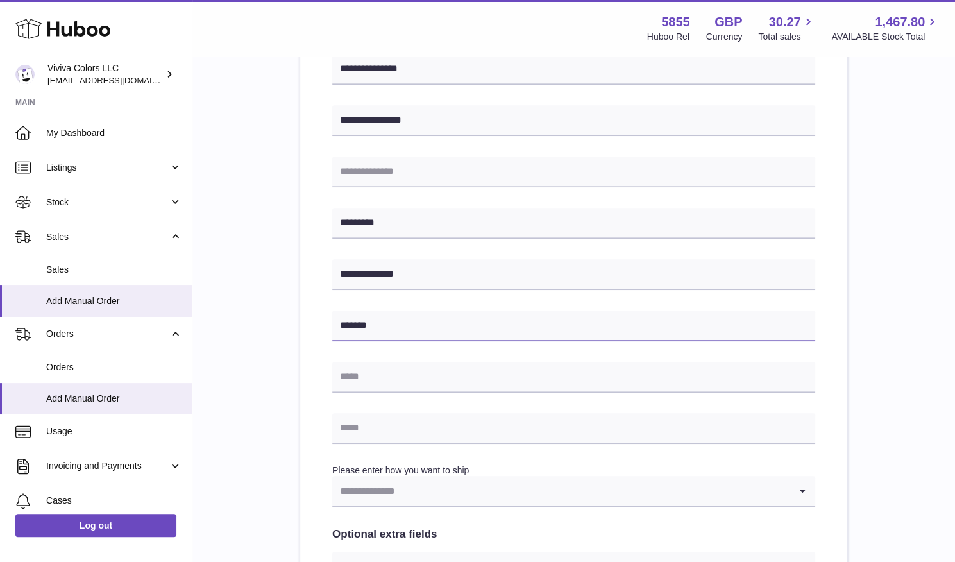
scroll to position [294, 0]
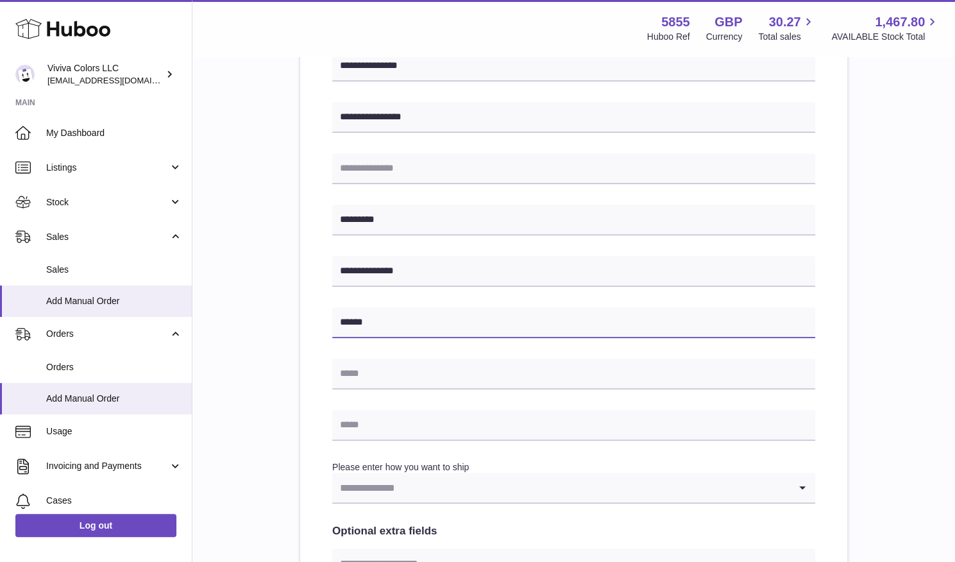
type input "*****"
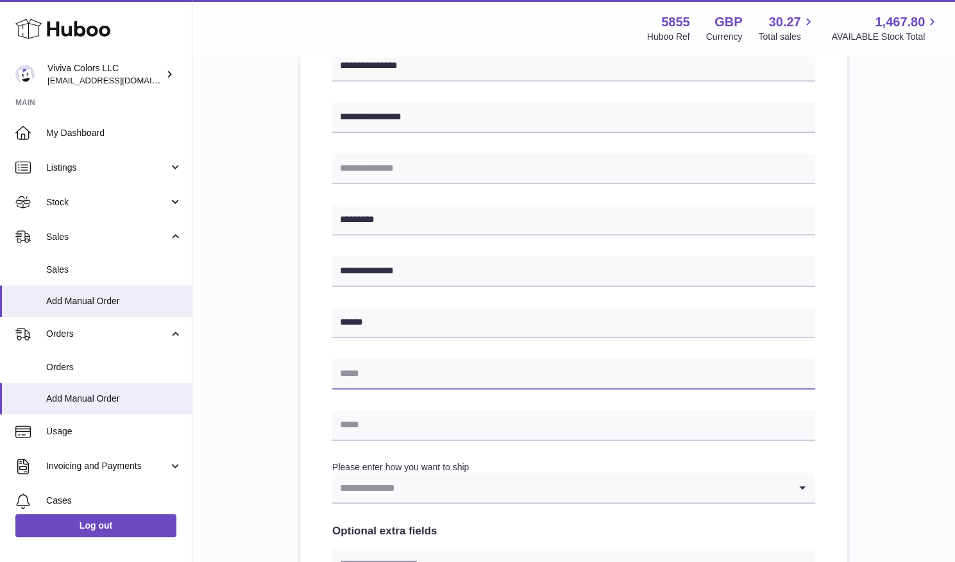
click at [375, 384] on input "text" at bounding box center [573, 374] width 483 height 31
paste input "**********"
type input "**********"
click at [397, 431] on input "text" at bounding box center [573, 425] width 483 height 31
paste input "**********"
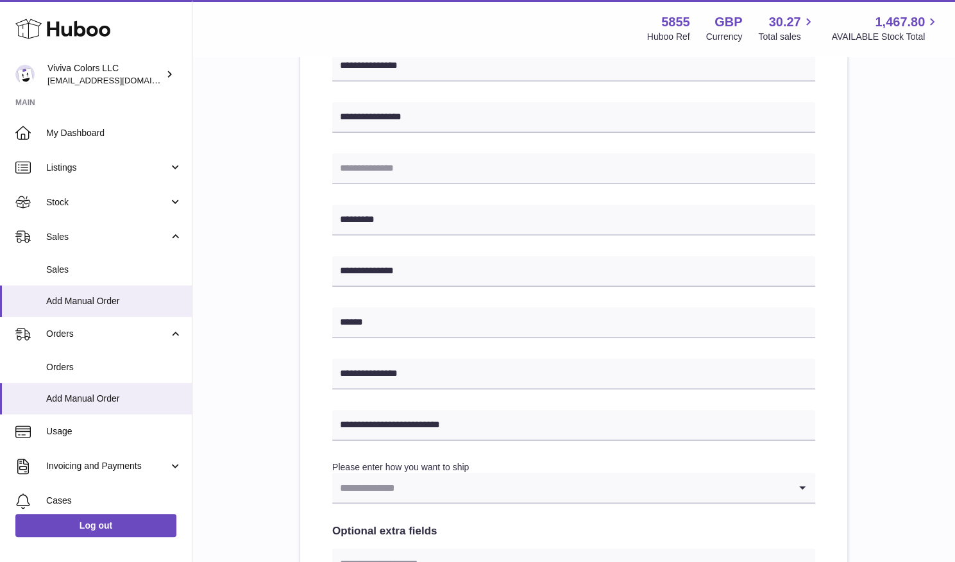
click at [373, 482] on input "Search for option" at bounding box center [560, 488] width 457 height 30
click at [508, 423] on input "**********" at bounding box center [573, 425] width 483 height 31
click at [414, 484] on input "Search for option" at bounding box center [560, 488] width 457 height 30
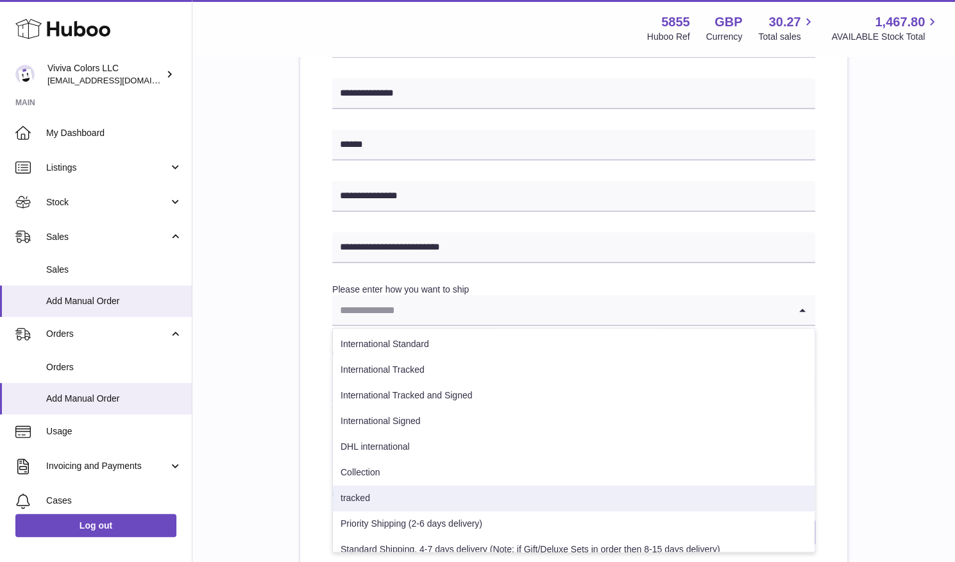
scroll to position [472, 0]
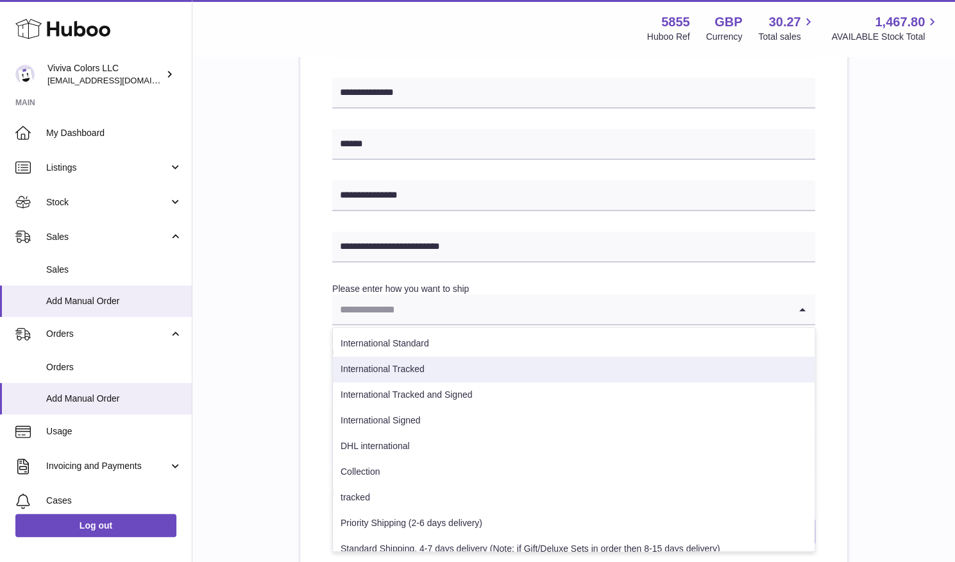
click at [427, 374] on li "International Tracked" at bounding box center [574, 370] width 482 height 26
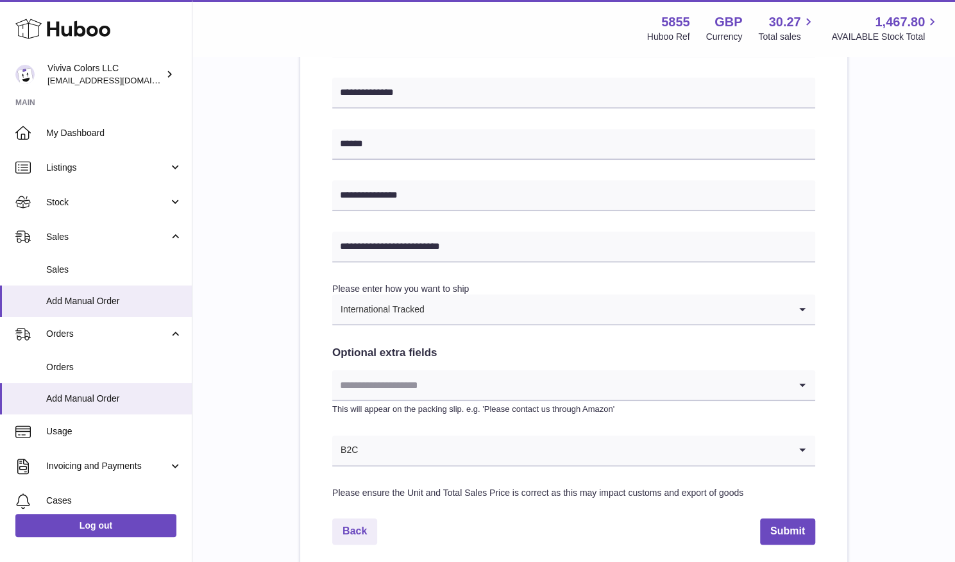
scroll to position [579, 0]
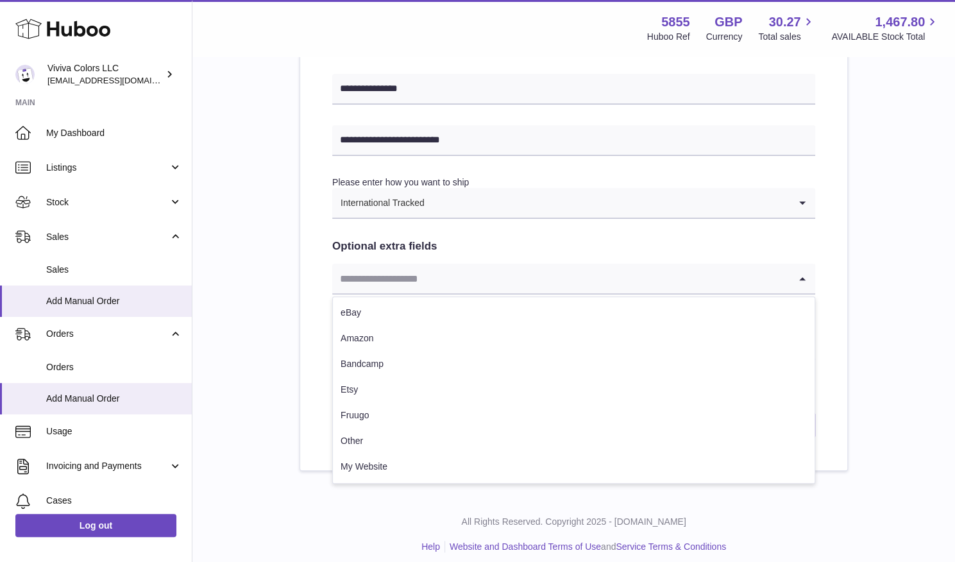
click at [456, 282] on input "Search for option" at bounding box center [560, 279] width 457 height 30
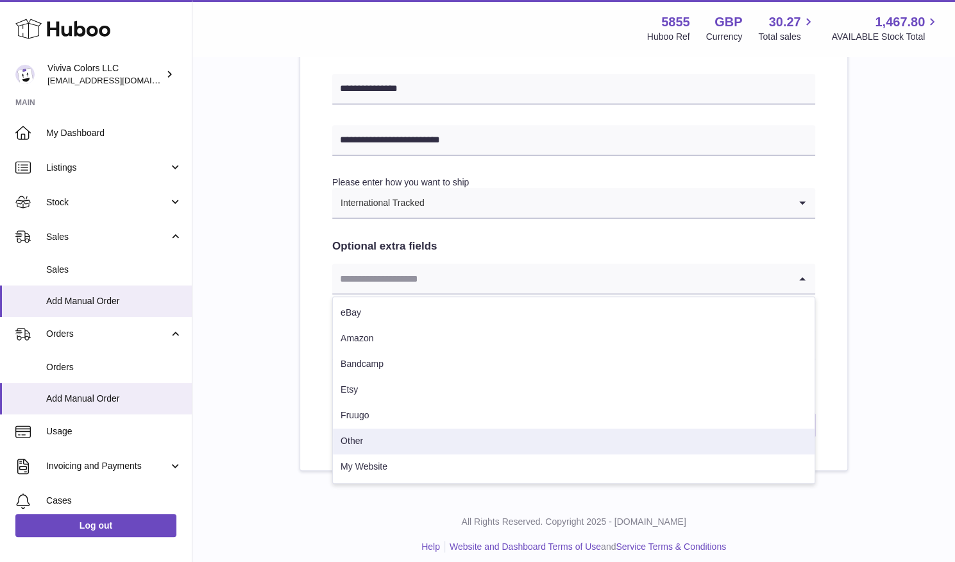
click at [394, 440] on li "Other" at bounding box center [574, 442] width 482 height 26
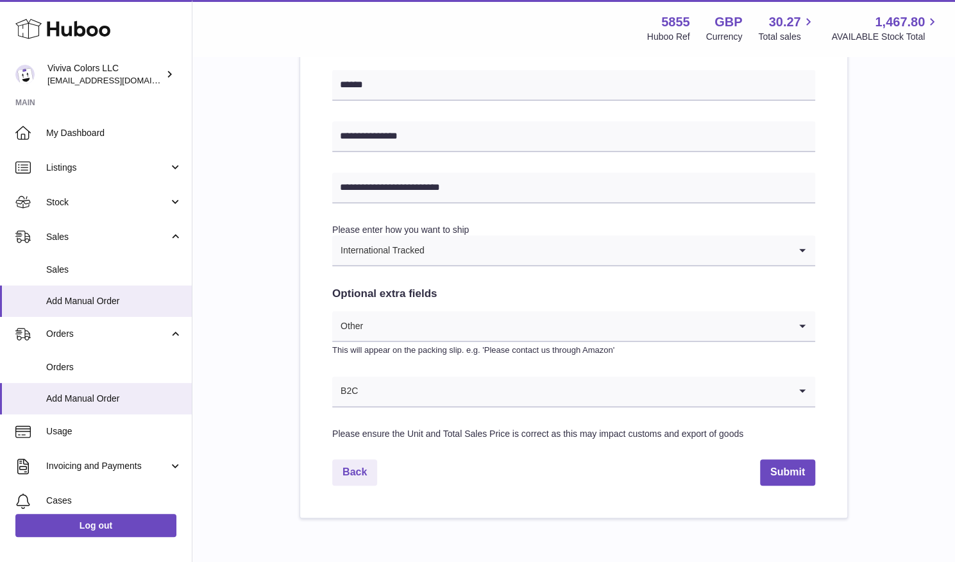
scroll to position [588, 0]
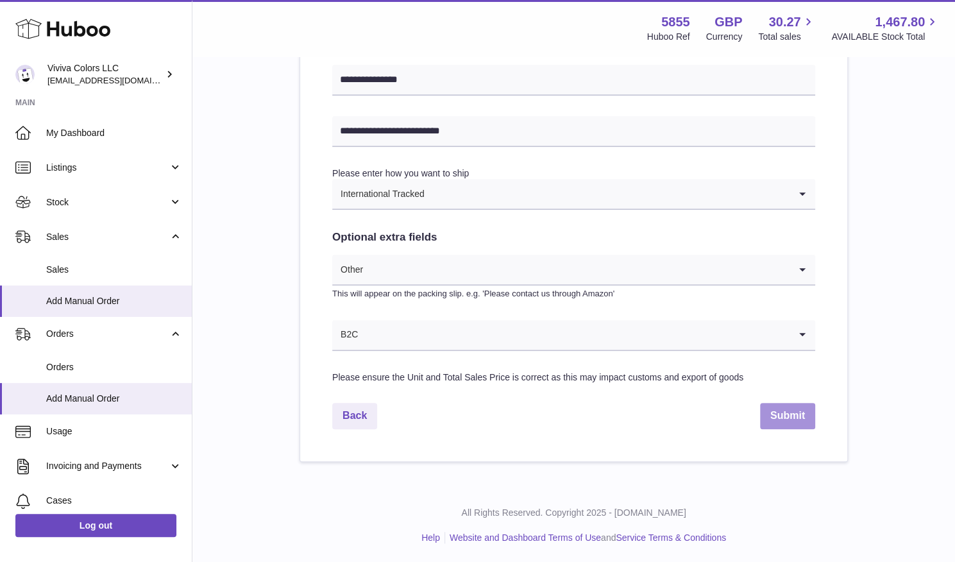
click at [776, 409] on button "Submit" at bounding box center [787, 416] width 55 height 26
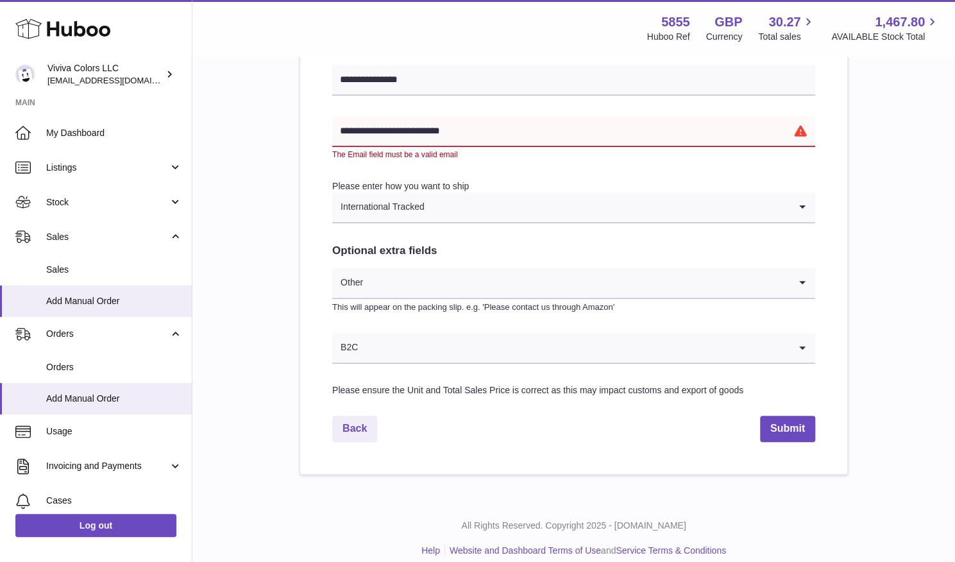
click at [345, 133] on input "**********" at bounding box center [573, 131] width 483 height 31
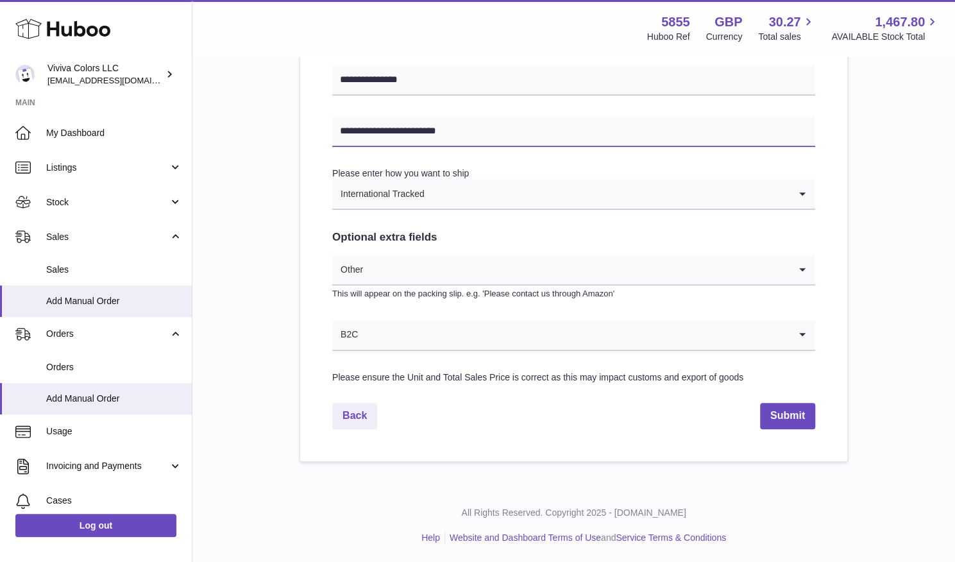
click at [476, 135] on input "**********" at bounding box center [573, 131] width 483 height 31
type input "**********"
click at [778, 422] on button "Submit" at bounding box center [787, 416] width 55 height 26
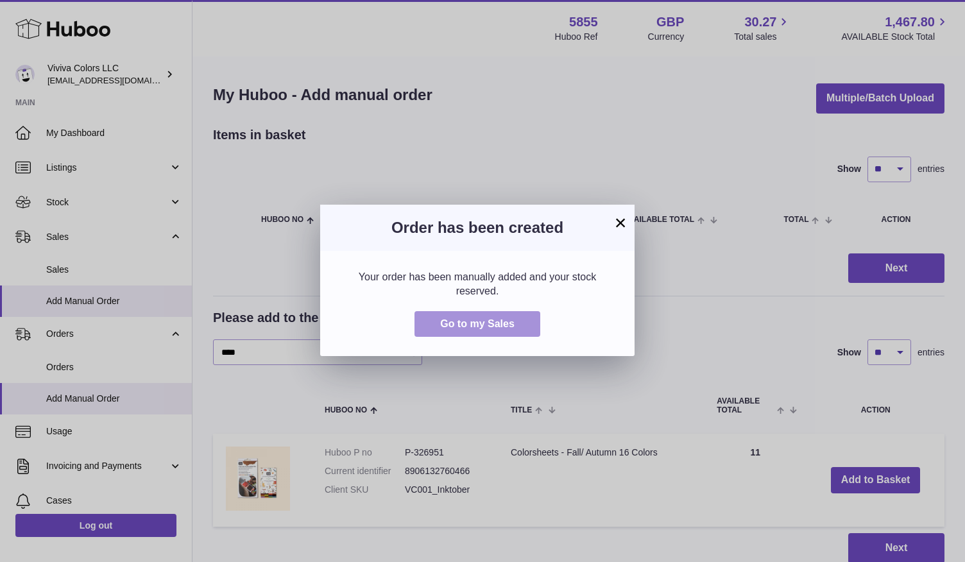
click at [483, 330] on button "Go to my Sales" at bounding box center [477, 324] width 126 height 26
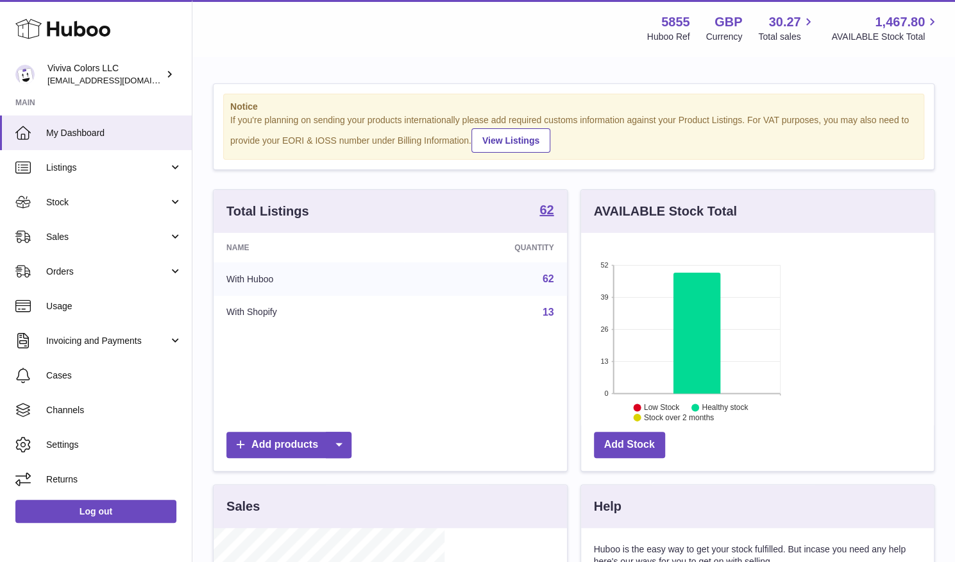
scroll to position [200, 231]
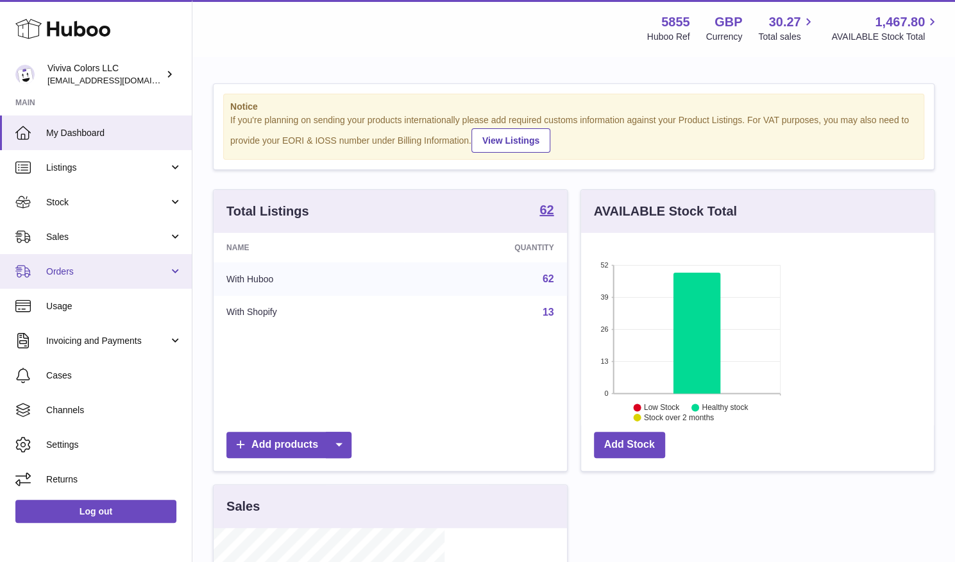
click at [74, 278] on link "Orders" at bounding box center [96, 271] width 192 height 35
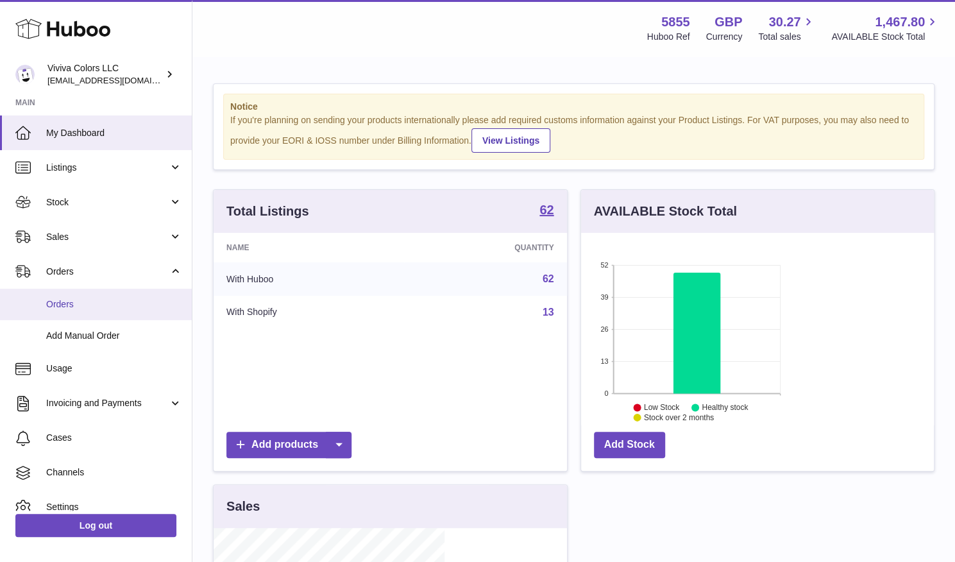
click at [76, 303] on span "Orders" at bounding box center [114, 304] width 136 height 12
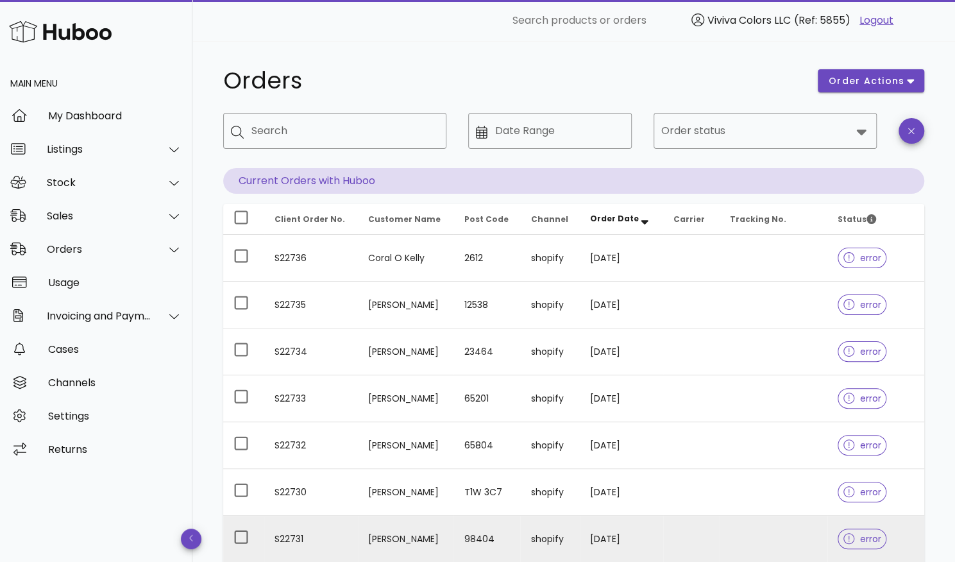
scroll to position [280, 0]
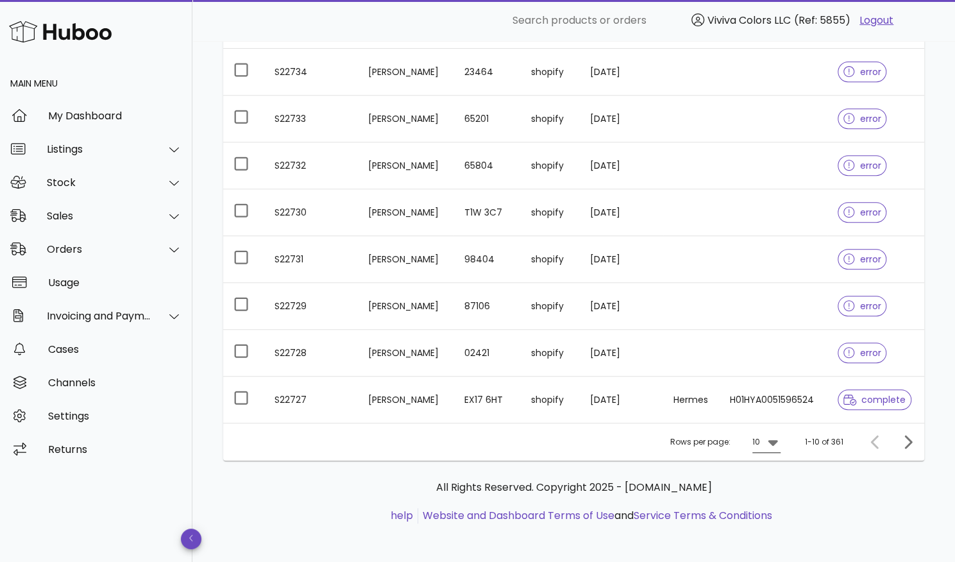
click at [770, 443] on icon at bounding box center [772, 441] width 15 height 15
click at [778, 514] on div "50" at bounding box center [770, 512] width 33 height 31
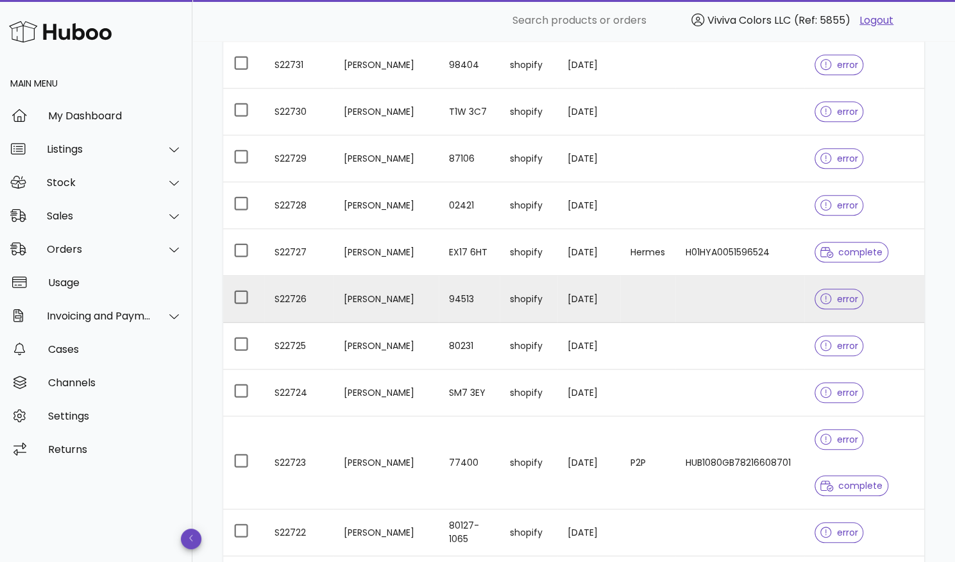
scroll to position [454, 0]
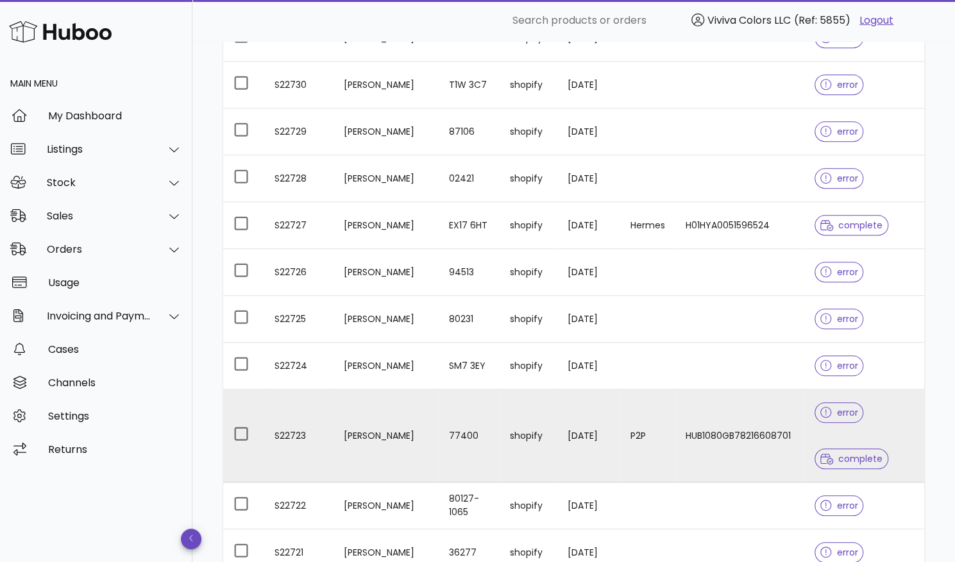
click at [287, 429] on td "S22723" at bounding box center [298, 435] width 69 height 93
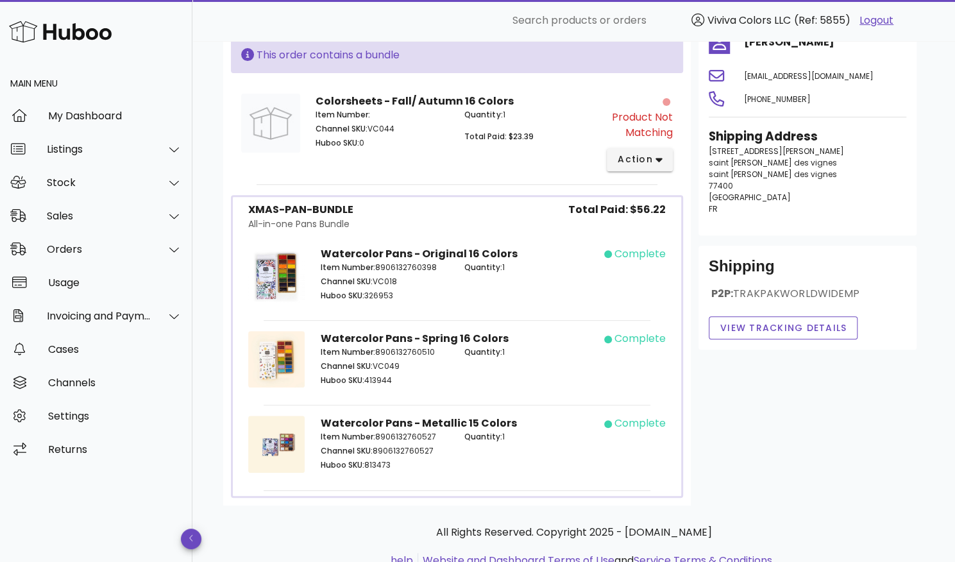
scroll to position [196, 0]
click at [629, 160] on span "action" at bounding box center [635, 159] width 36 height 13
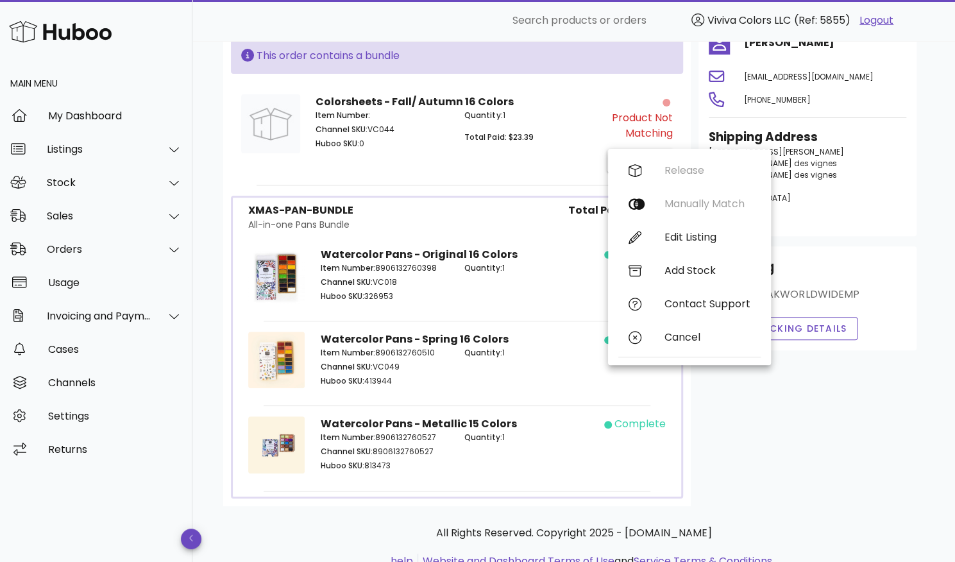
click at [531, 165] on div "Colorsheets - Fall/ Autumn 16 Colors Item Number: Channel SKU: VC044 Huboo SKU:…" at bounding box center [457, 133] width 298 height 93
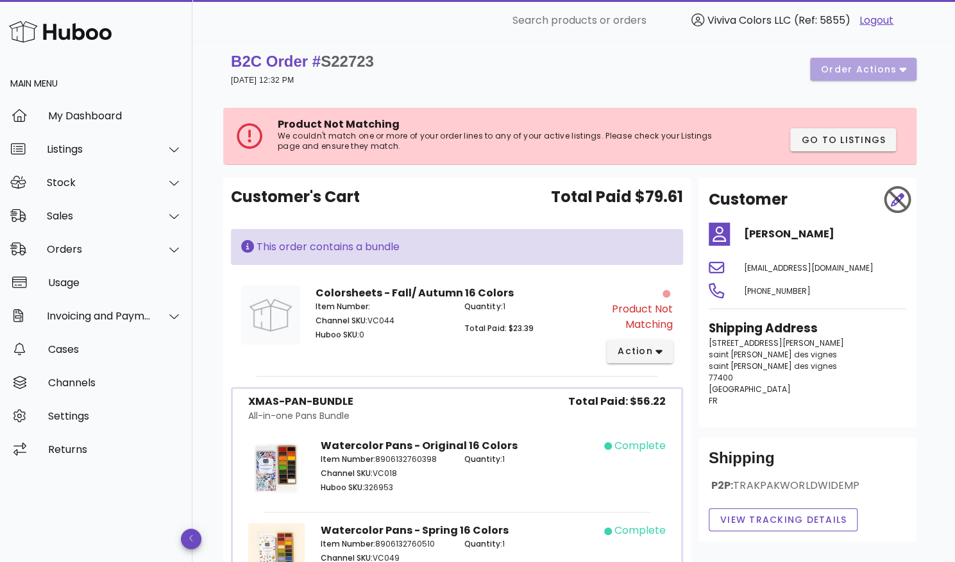
scroll to position [0, 0]
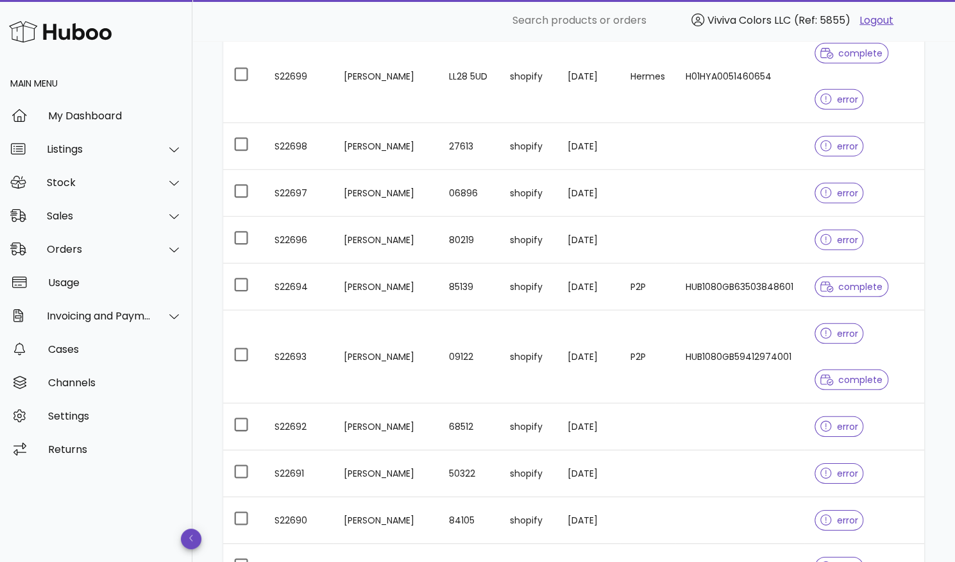
scroll to position [2080, 0]
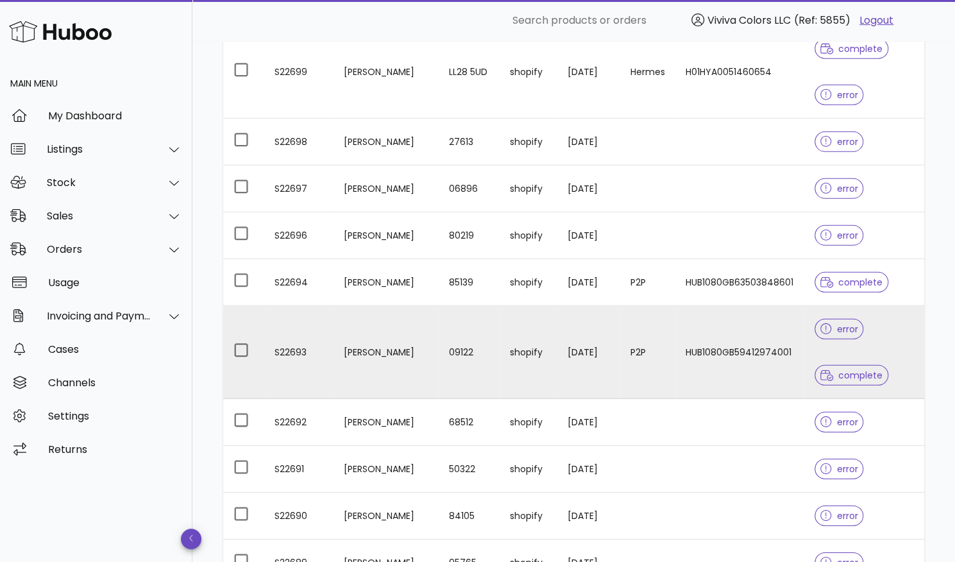
click at [289, 347] on td "S22693" at bounding box center [298, 352] width 69 height 93
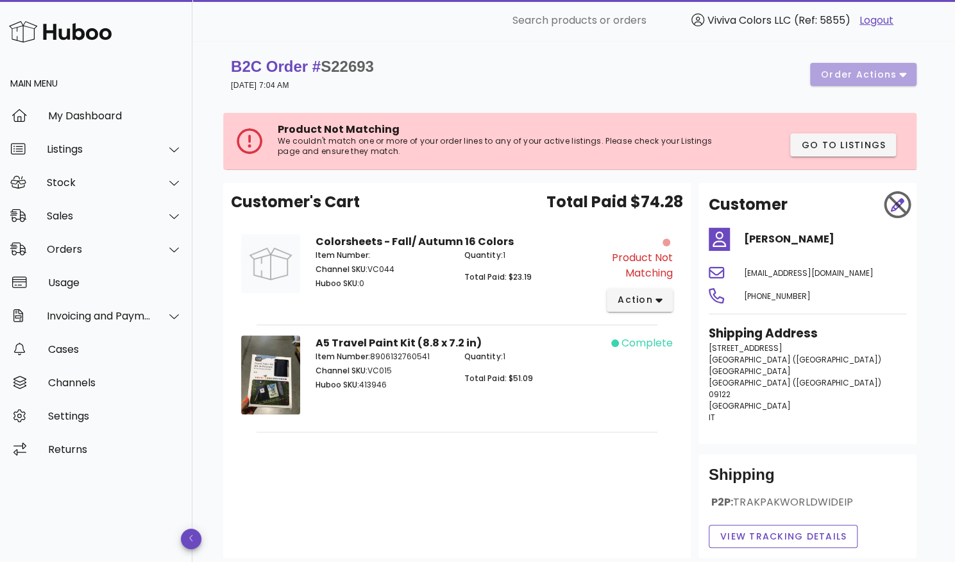
scroll to position [99, 0]
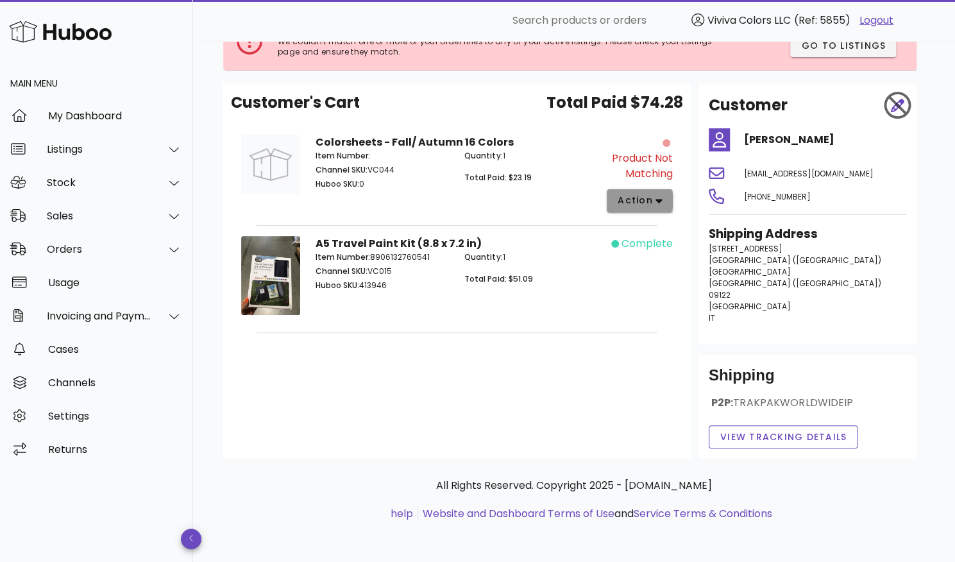
click at [648, 196] on span "action" at bounding box center [635, 200] width 36 height 13
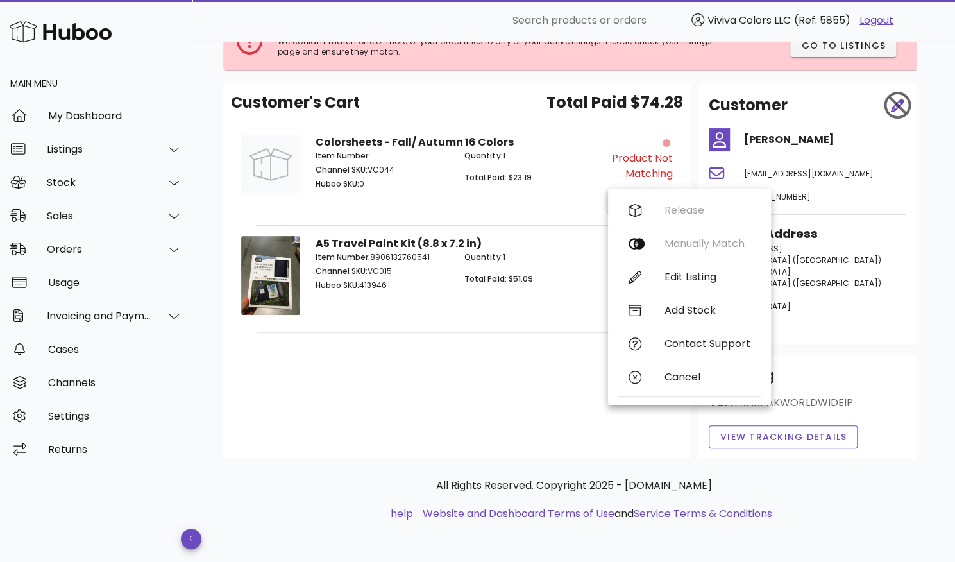
click at [551, 371] on div "Customer's Cart Total Paid $74.28 Colorsheets - Fall/ Autumn 16 Colors Item Num…" at bounding box center [457, 270] width 468 height 375
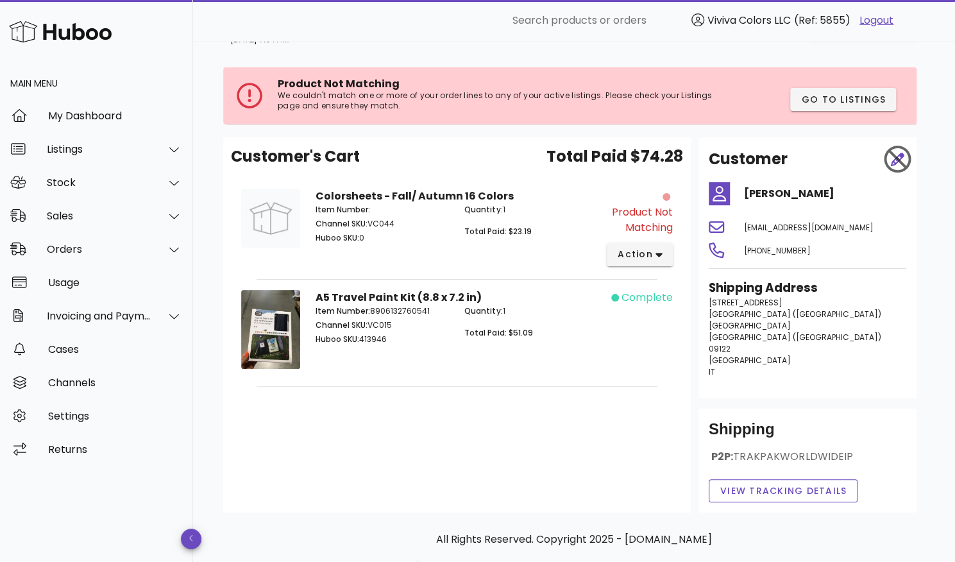
scroll to position [45, 0]
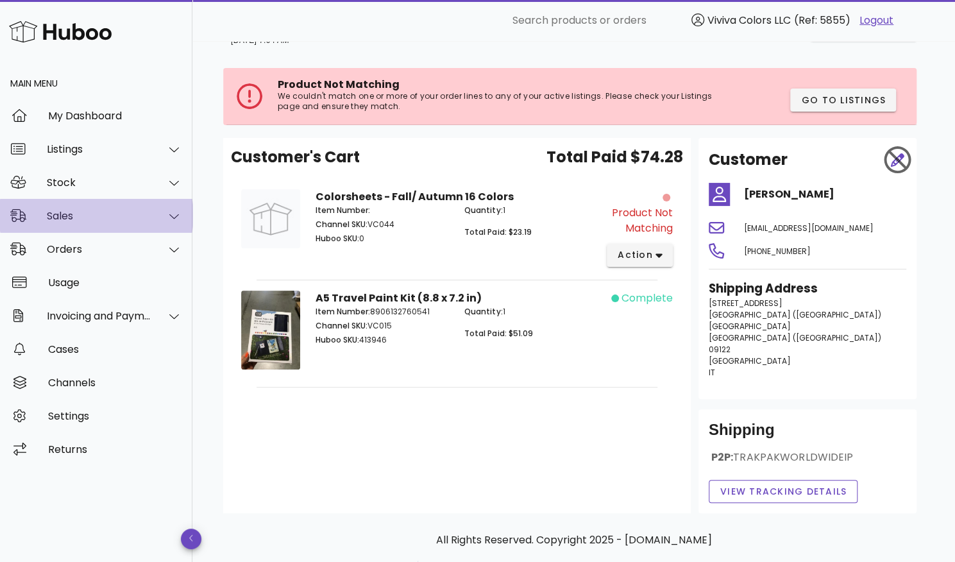
click at [81, 214] on div "Sales" at bounding box center [99, 216] width 105 height 12
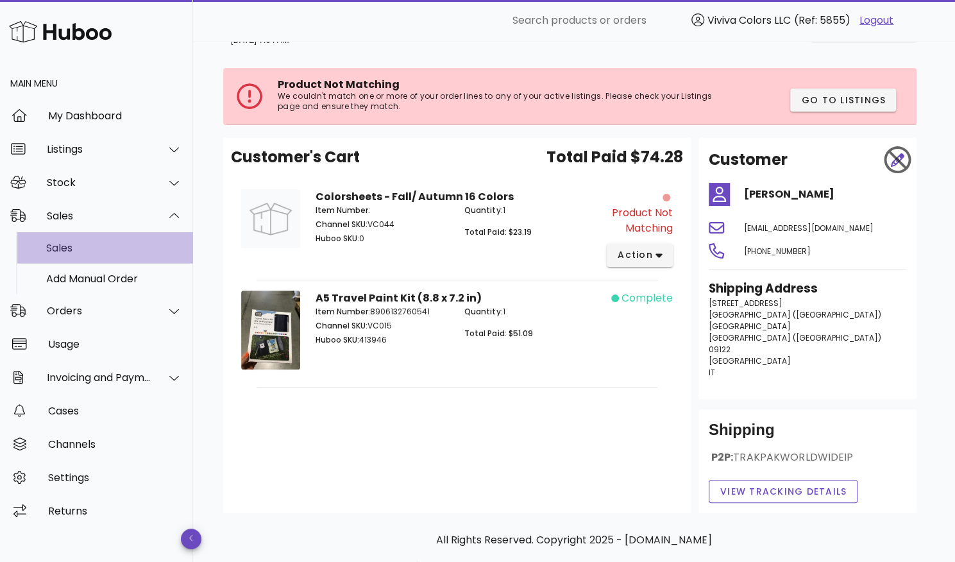
click at [92, 252] on div "Sales" at bounding box center [114, 248] width 136 height 12
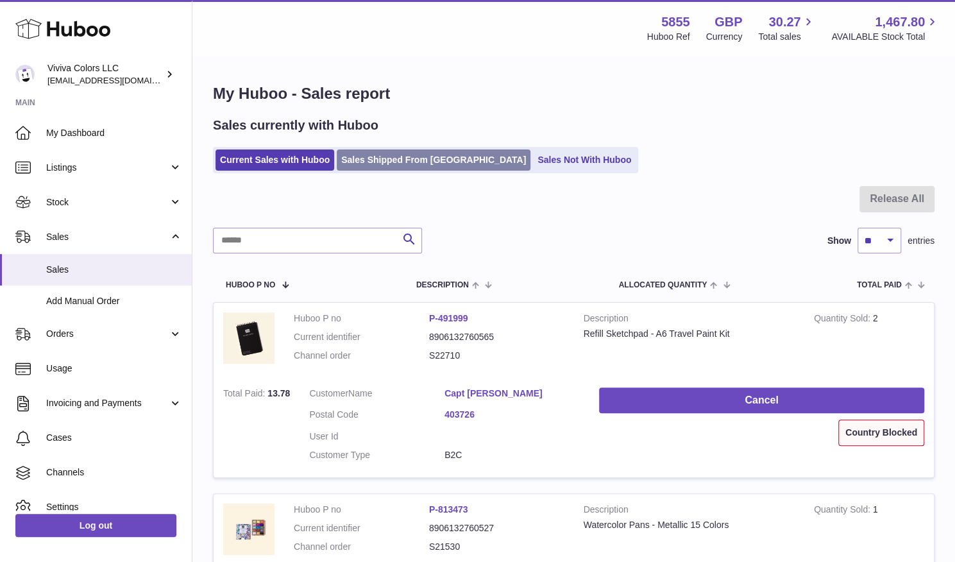
click at [420, 159] on link "Sales Shipped From [GEOGRAPHIC_DATA]" at bounding box center [434, 159] width 194 height 21
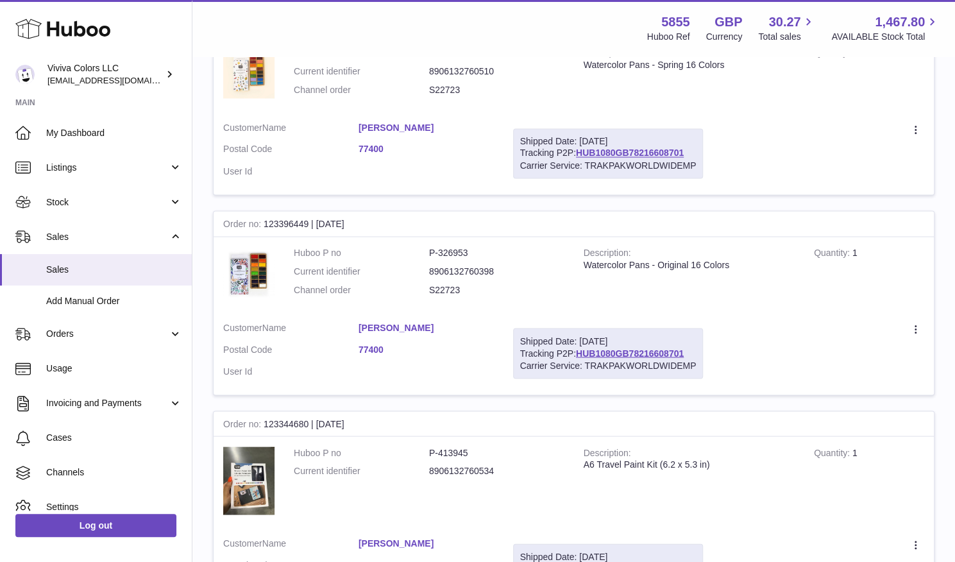
scroll to position [1331, 0]
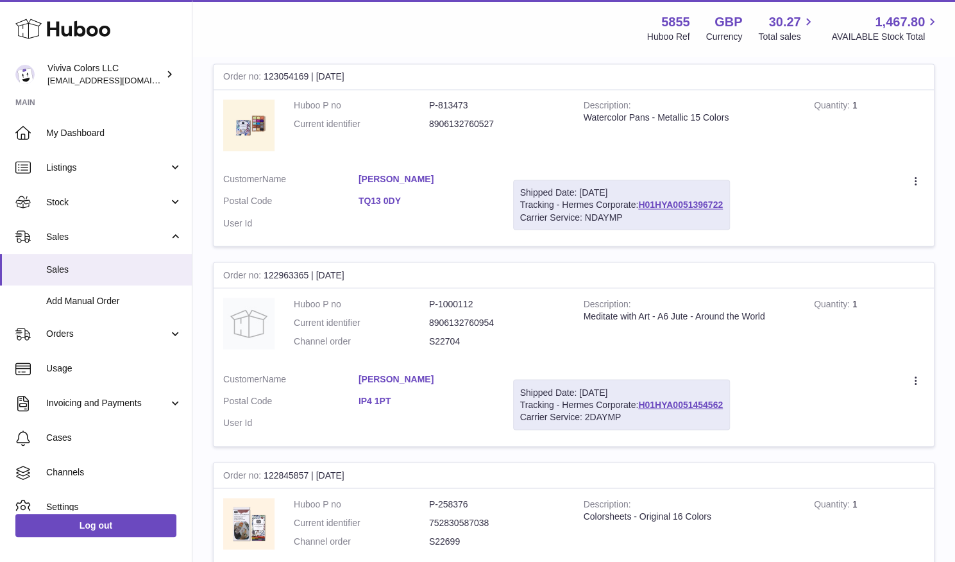
scroll to position [1326, 0]
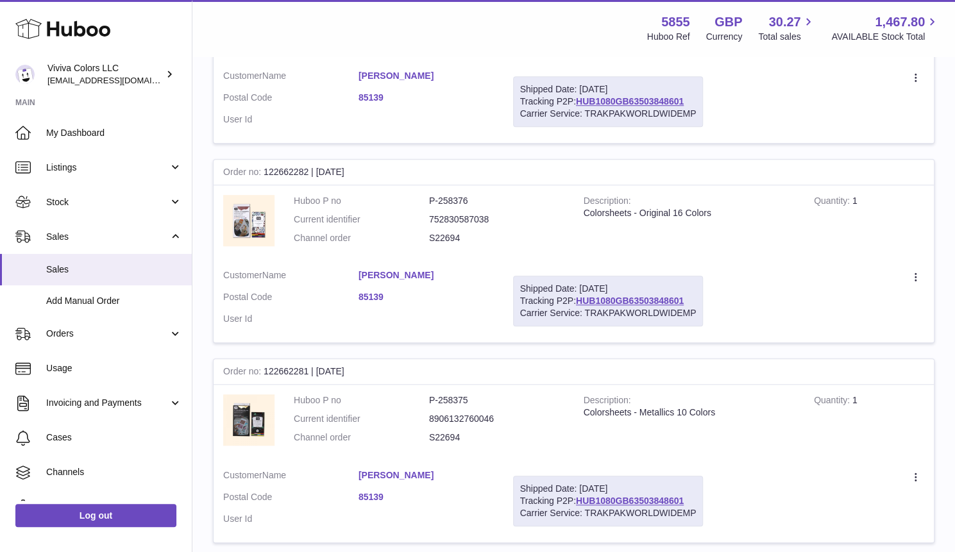
scroll to position [697, 0]
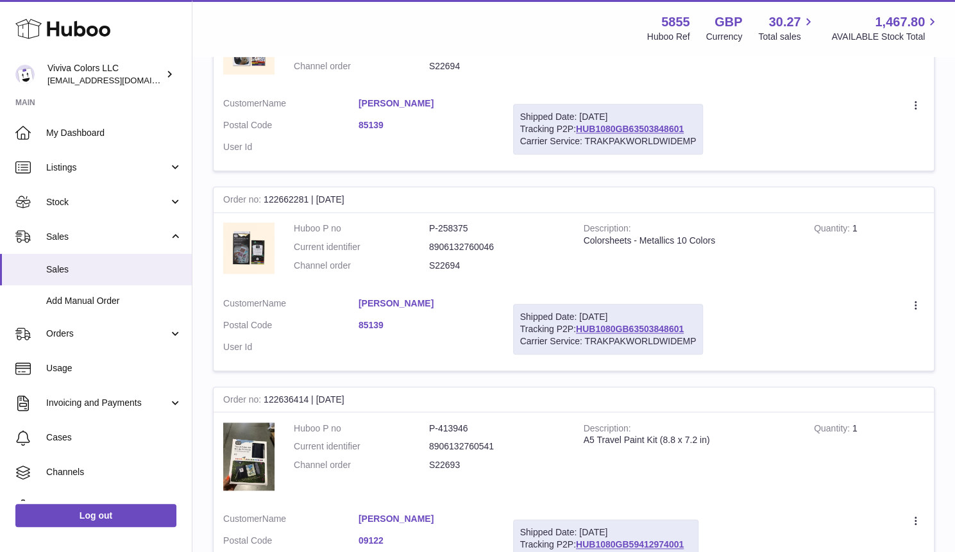
click at [494, 513] on link "[PERSON_NAME]" at bounding box center [426, 519] width 135 height 12
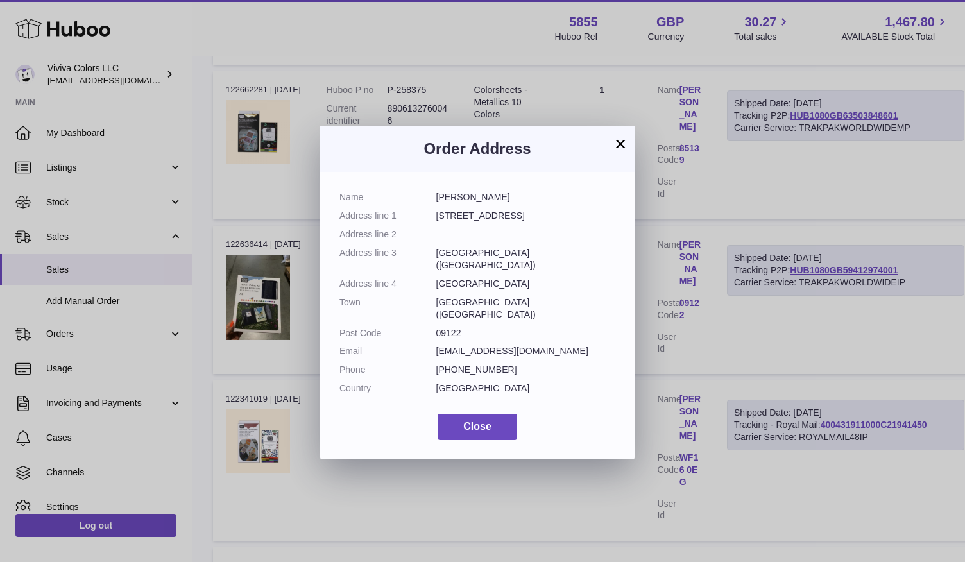
drag, startPoint x: 505, startPoint y: 198, endPoint x: 436, endPoint y: 198, distance: 68.7
click at [436, 198] on dd "[PERSON_NAME]" at bounding box center [526, 197] width 180 height 12
copy dd "[PERSON_NAME]"
drag, startPoint x: 500, startPoint y: 216, endPoint x: 432, endPoint y: 219, distance: 68.1
click at [432, 219] on dl "Name Federico Pruna Address line 1 Via Isonzo, 12 Address line 2 Address line 3…" at bounding box center [477, 296] width 276 height 210
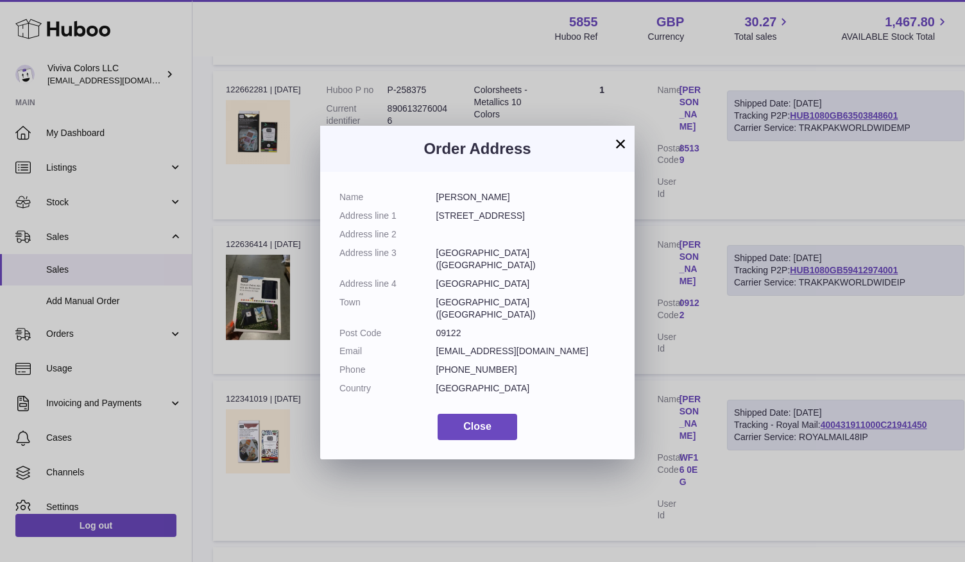
copy dl "Via Isonzo, 12"
drag, startPoint x: 499, startPoint y: 255, endPoint x: 433, endPoint y: 257, distance: 66.1
click at [433, 257] on dl "Name Federico Pruna Address line 1 Via Isonzo, 12 Address line 2 Address line 3…" at bounding box center [477, 296] width 276 height 210
copy dl "Cagliari (CA)"
drag, startPoint x: 488, startPoint y: 291, endPoint x: 433, endPoint y: 291, distance: 54.5
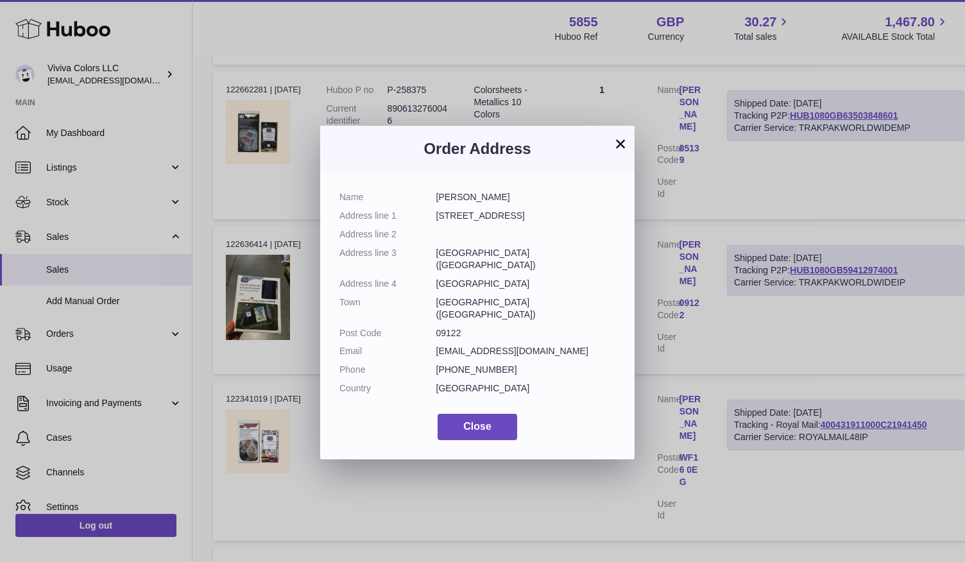
click at [433, 291] on dl "Name Federico Pruna Address line 1 Via Isonzo, 12 Address line 2 Address line 3…" at bounding box center [477, 296] width 276 height 210
copy dl "Cagliari (CA)"
drag, startPoint x: 475, startPoint y: 309, endPoint x: 416, endPoint y: 318, distance: 60.3
click at [416, 318] on dl "Name Federico Pruna Address line 1 Via Isonzo, 12 Address line 2 Address line 3…" at bounding box center [477, 296] width 276 height 210
copy dl "09122"
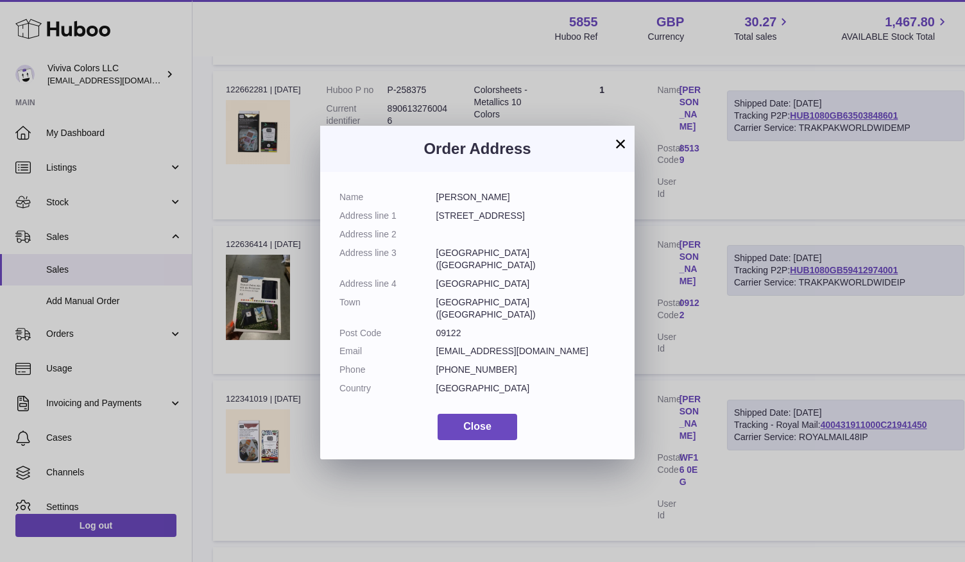
drag, startPoint x: 509, startPoint y: 341, endPoint x: 431, endPoint y: 345, distance: 78.4
click at [431, 345] on dl "Name Federico Pruna Address line 1 Via Isonzo, 12 Address line 2 Address line 3…" at bounding box center [477, 296] width 276 height 210
copy dl "+393462111551"
drag, startPoint x: 547, startPoint y: 327, endPoint x: 424, endPoint y: 323, distance: 122.6
click at [424, 323] on dl "Name Federico Pruna Address line 1 Via Isonzo, 12 Address line 2 Address line 3…" at bounding box center [477, 296] width 276 height 210
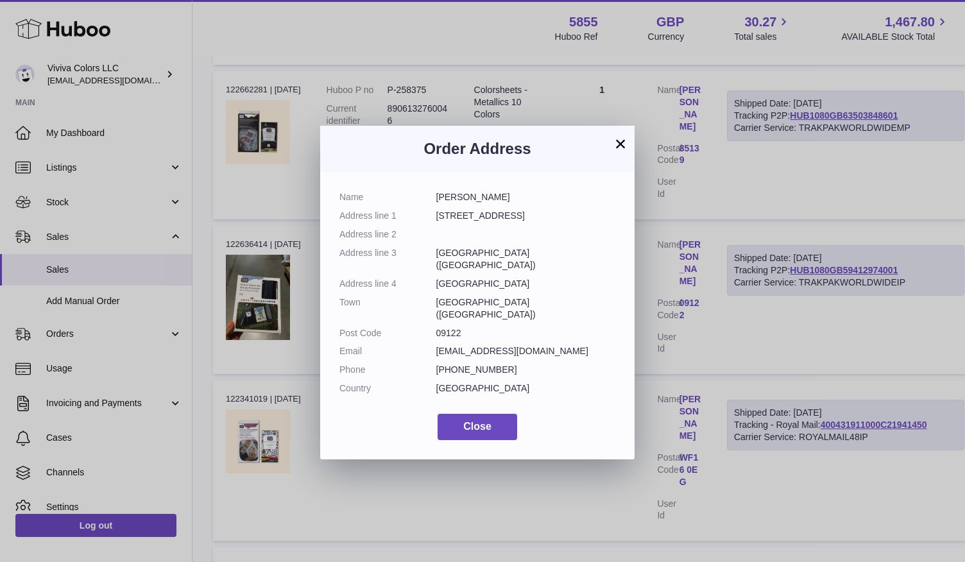
copy dl "federicopruna@hotmail.com"
click at [621, 143] on button "×" at bounding box center [620, 143] width 15 height 15
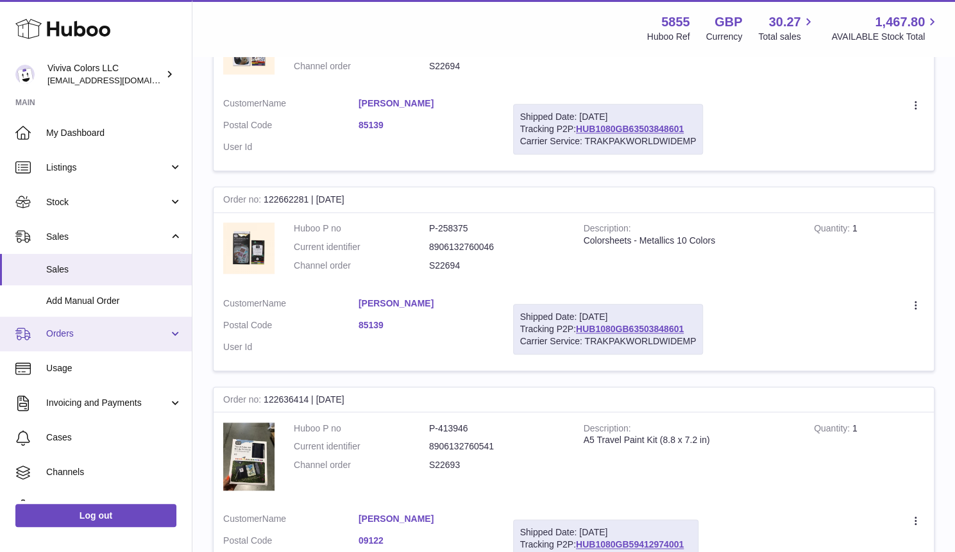
click at [56, 333] on span "Orders" at bounding box center [107, 334] width 123 height 12
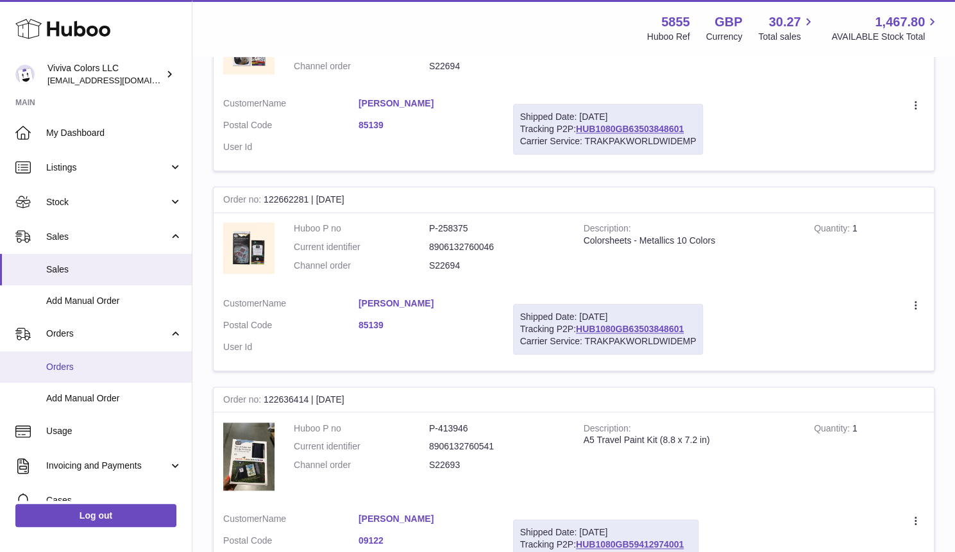
click at [94, 373] on span "Orders" at bounding box center [114, 367] width 136 height 12
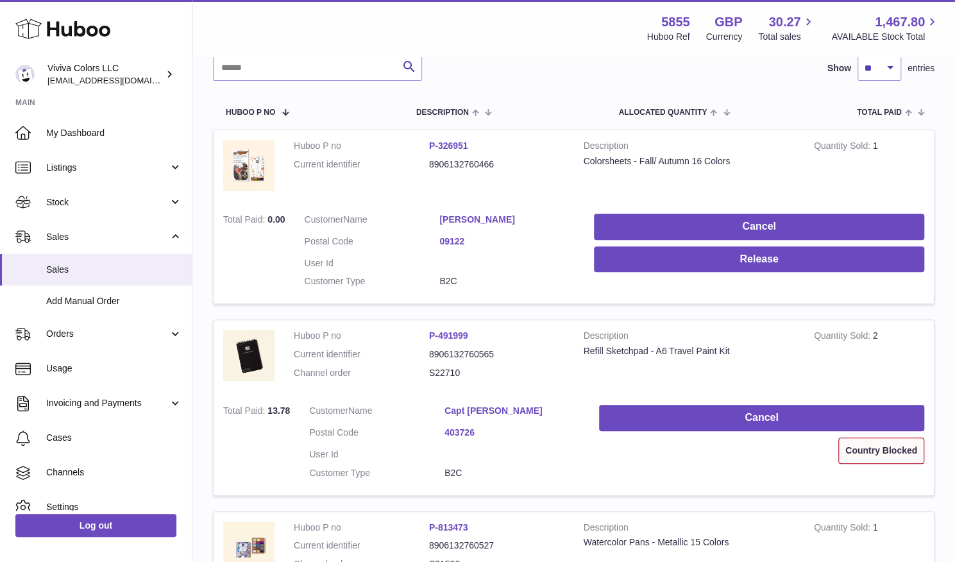
scroll to position [109, 0]
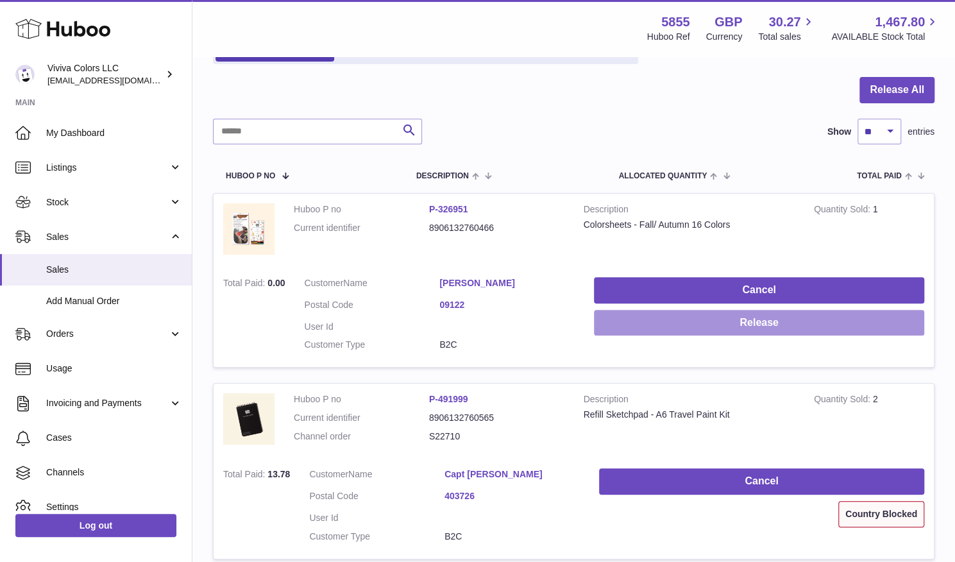
click at [873, 310] on button "Release" at bounding box center [759, 323] width 330 height 26
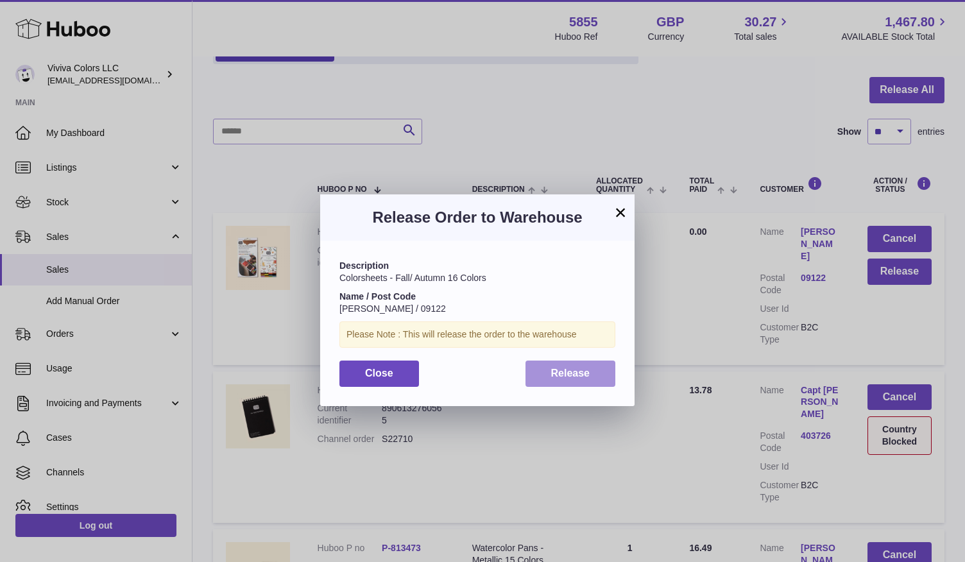
click at [565, 373] on span "Release" at bounding box center [570, 373] width 39 height 11
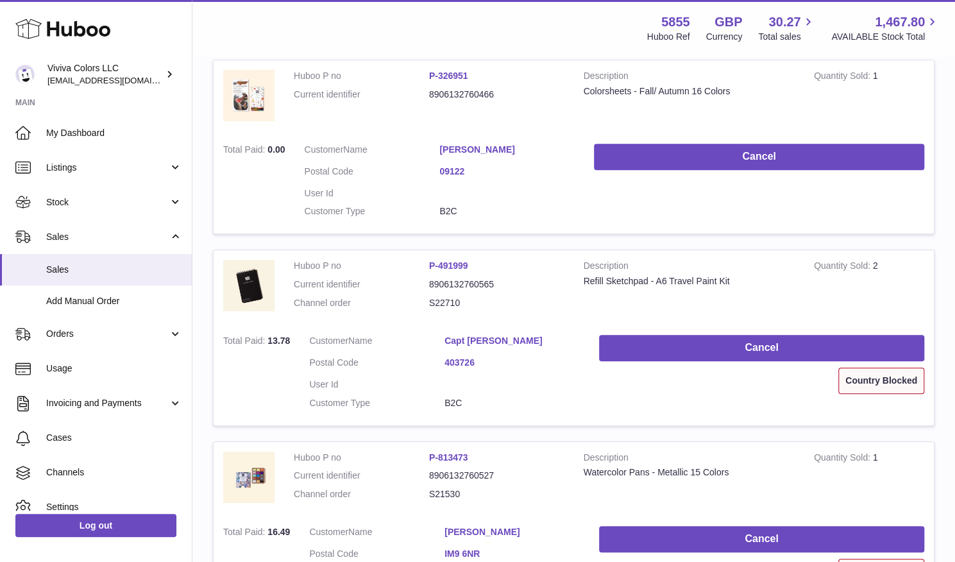
scroll to position [49, 0]
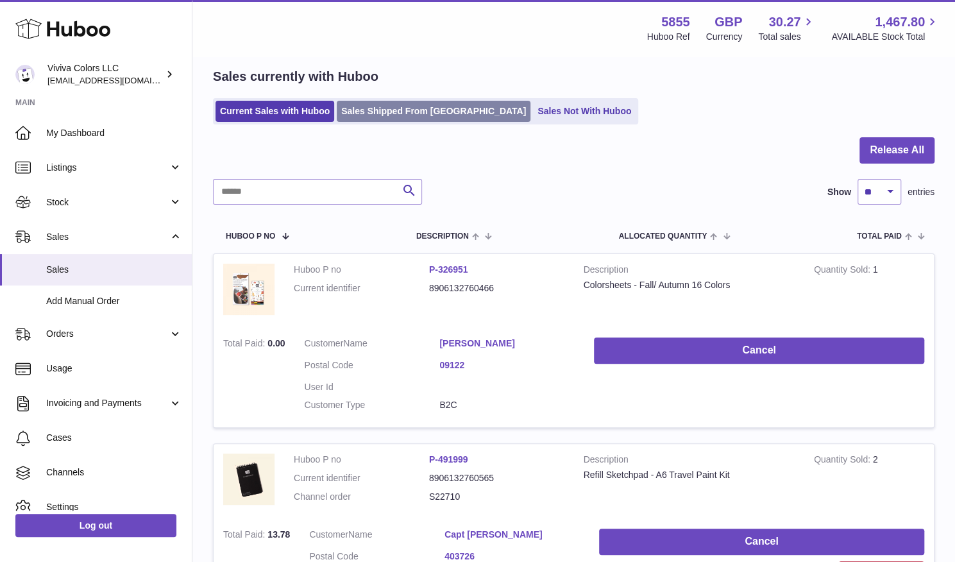
click at [385, 112] on link "Sales Shipped From [GEOGRAPHIC_DATA]" at bounding box center [434, 111] width 194 height 21
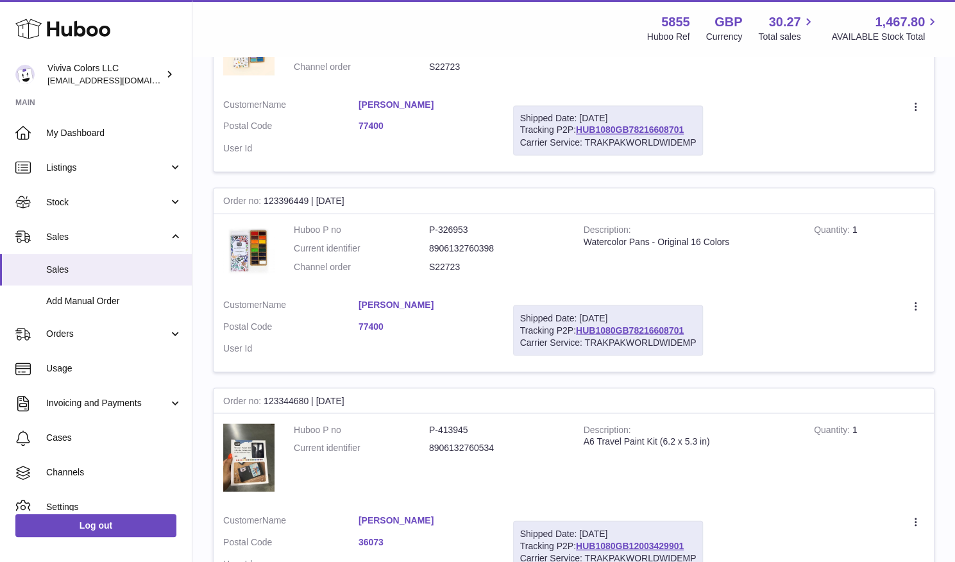
scroll to position [1331, 0]
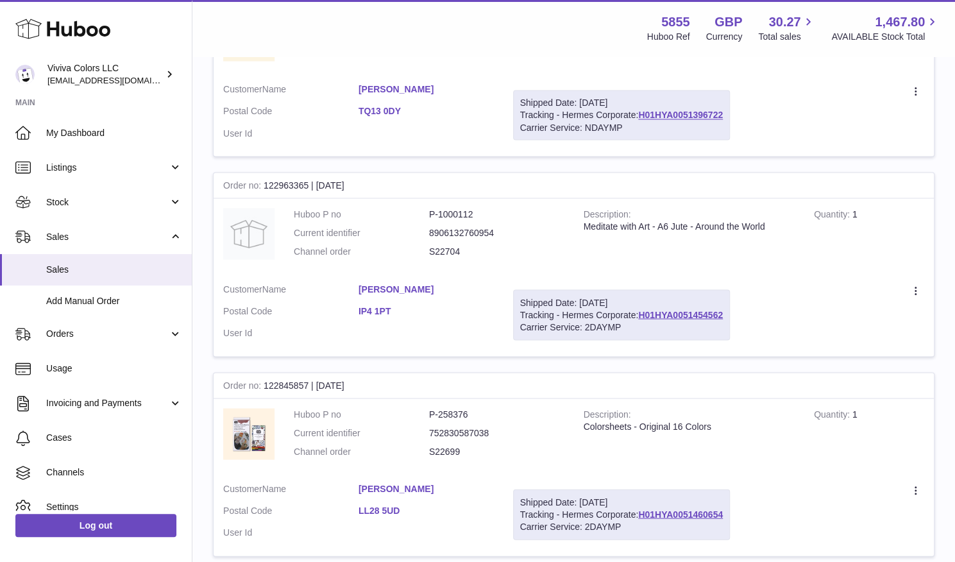
scroll to position [1326, 0]
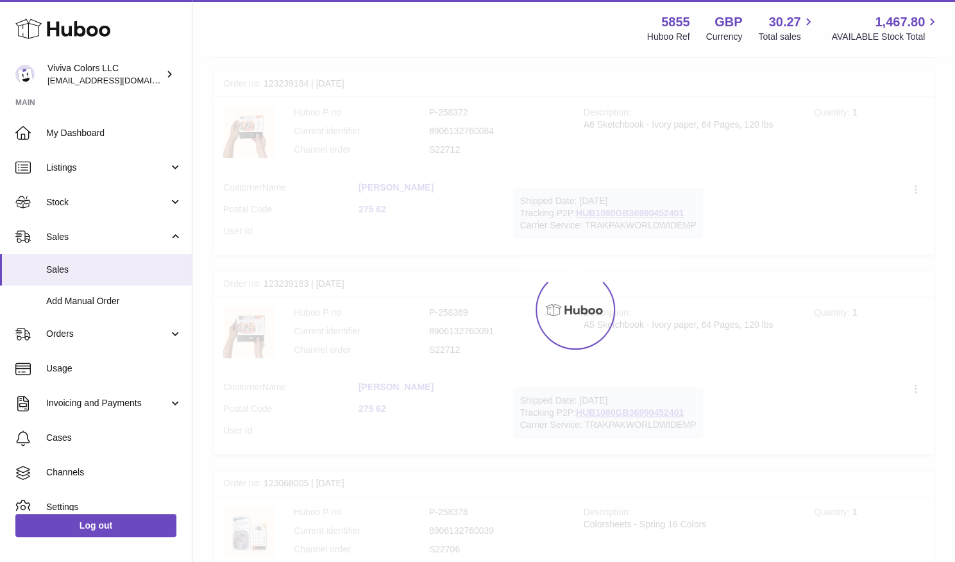
scroll to position [58, 0]
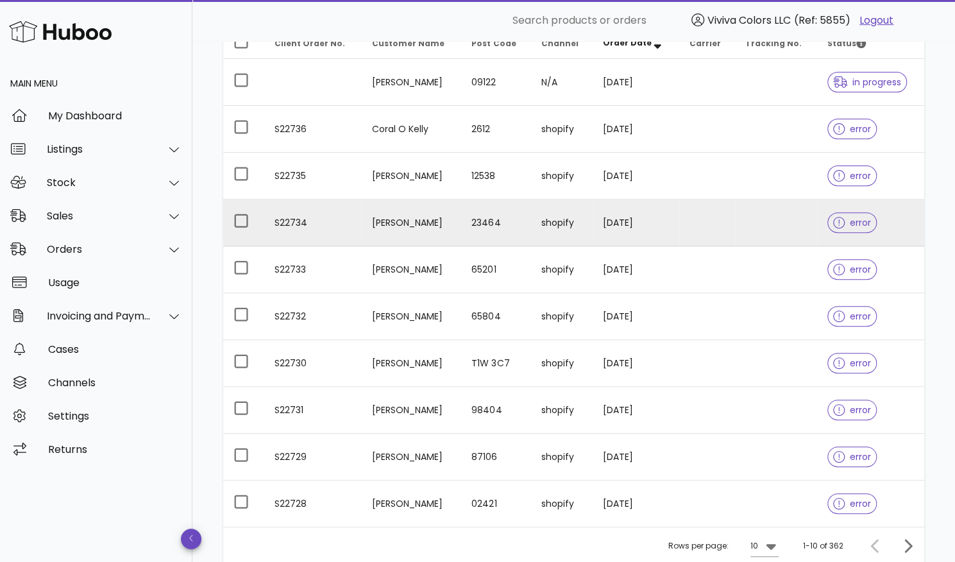
scroll to position [280, 0]
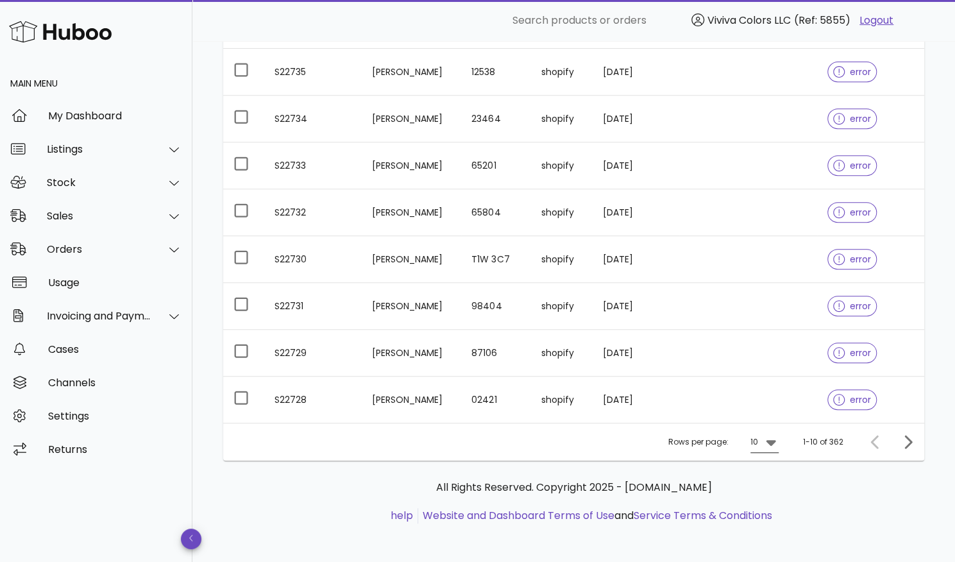
click at [766, 441] on icon at bounding box center [771, 441] width 15 height 15
click at [767, 510] on div "50" at bounding box center [768, 512] width 13 height 12
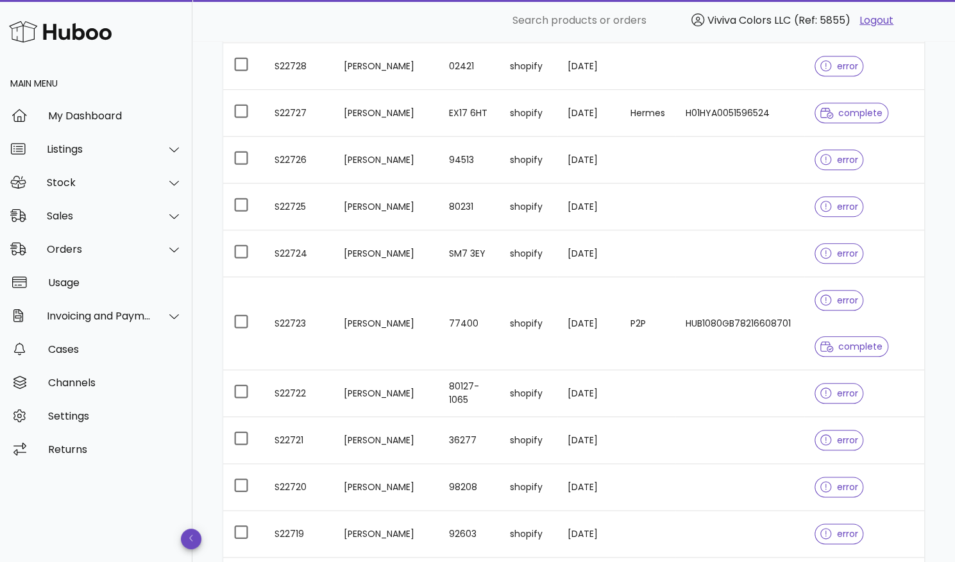
scroll to position [676, 0]
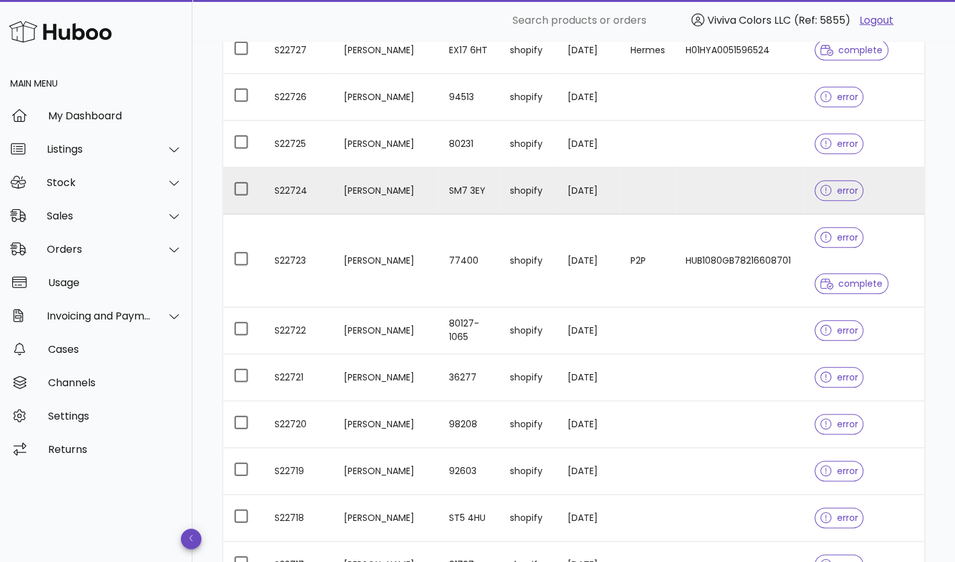
click at [292, 187] on td "S22724" at bounding box center [298, 190] width 69 height 47
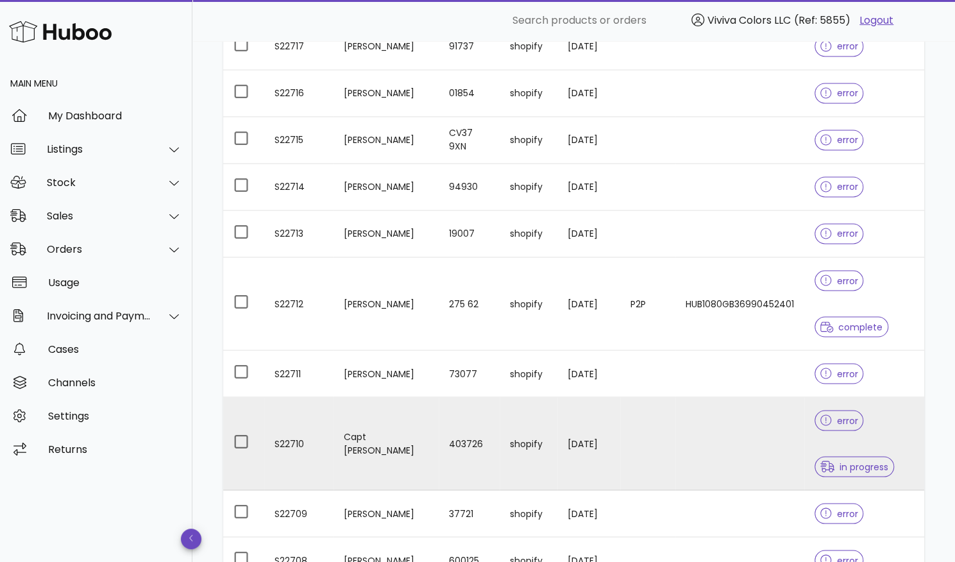
scroll to position [1194, 0]
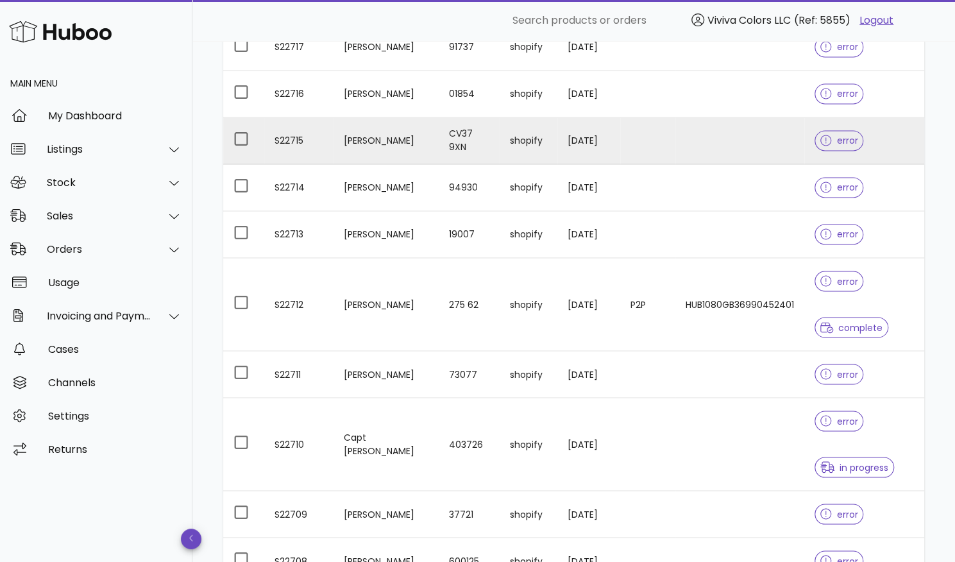
click at [283, 132] on td "S22715" at bounding box center [298, 140] width 69 height 47
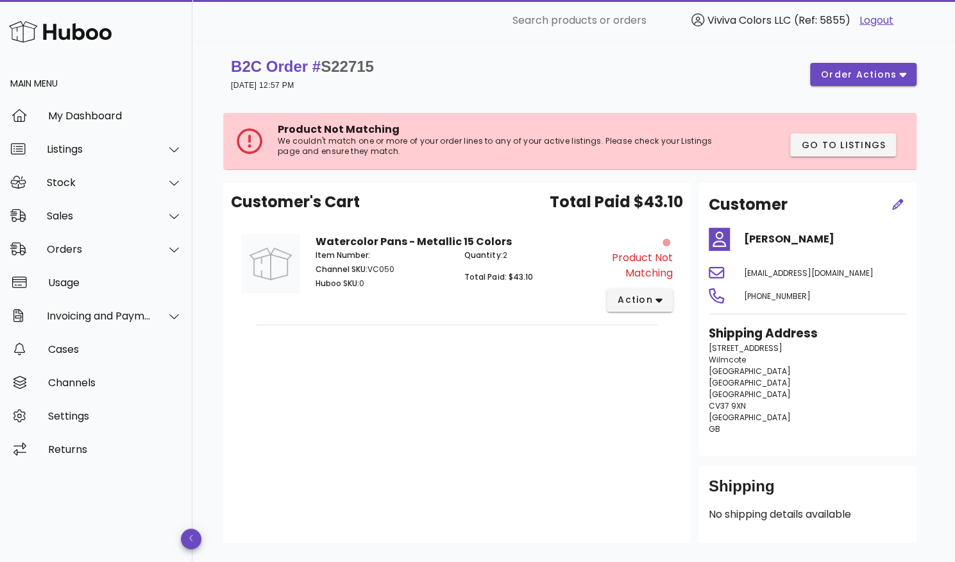
drag, startPoint x: 411, startPoint y: 314, endPoint x: 389, endPoint y: 214, distance: 102.4
click at [389, 214] on div "Customer's Cart Total Paid $43.10 Watercolor Pans - Metallic 15 Colors Item Num…" at bounding box center [457, 363] width 468 height 360
click at [382, 278] on p "Huboo SKU: 0" at bounding box center [382, 284] width 133 height 12
